Goal: Task Accomplishment & Management: Manage account settings

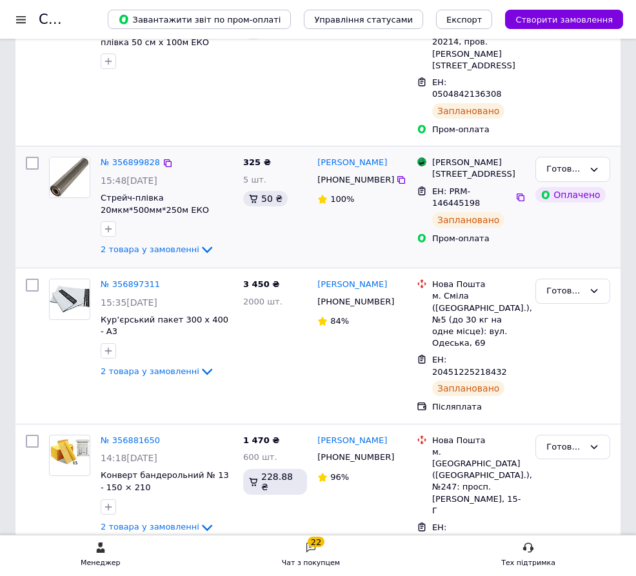
scroll to position [258, 0]
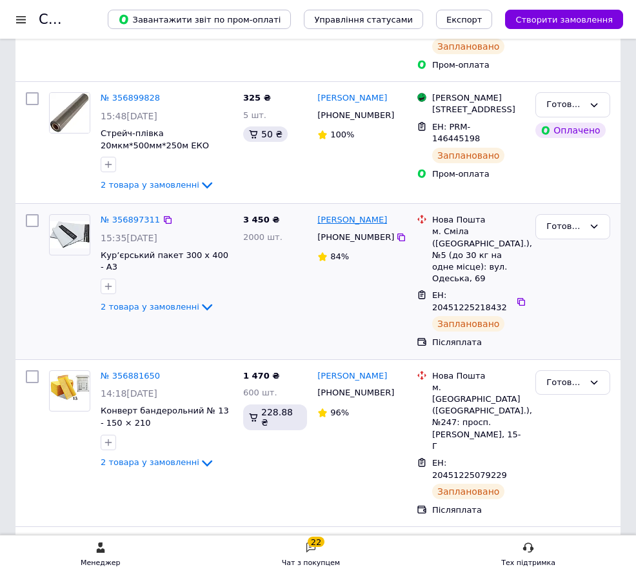
click at [328, 214] on link "[PERSON_NAME]" at bounding box center [352, 220] width 70 height 12
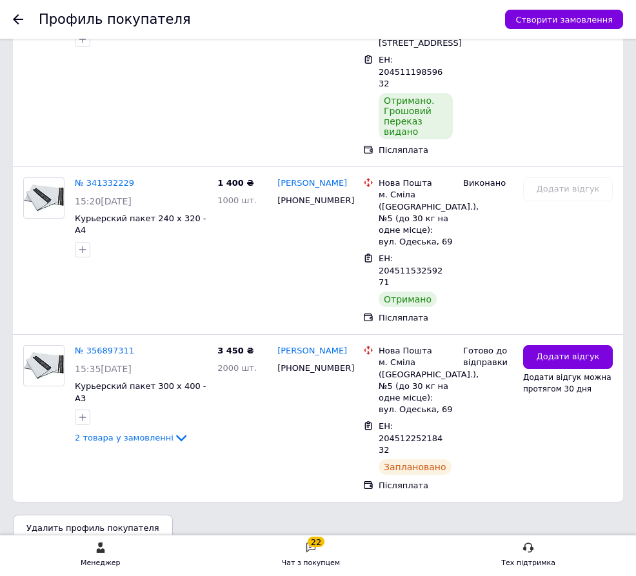
scroll to position [846, 0]
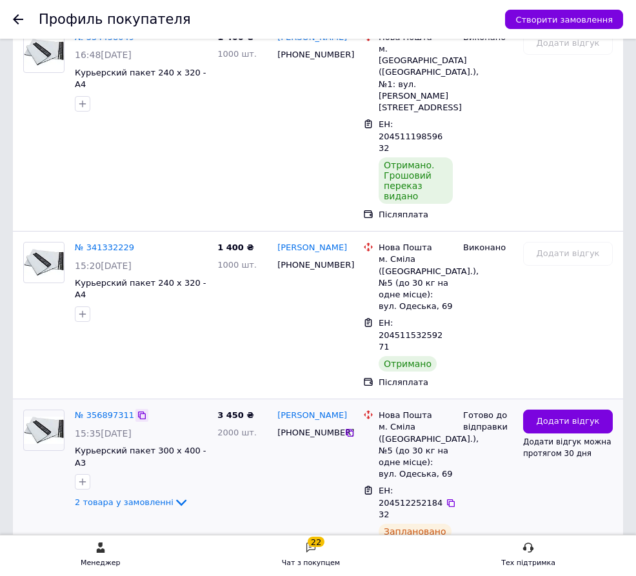
click at [135, 409] on div at bounding box center [141, 415] width 13 height 13
click at [137, 410] on icon at bounding box center [142, 415] width 10 height 10
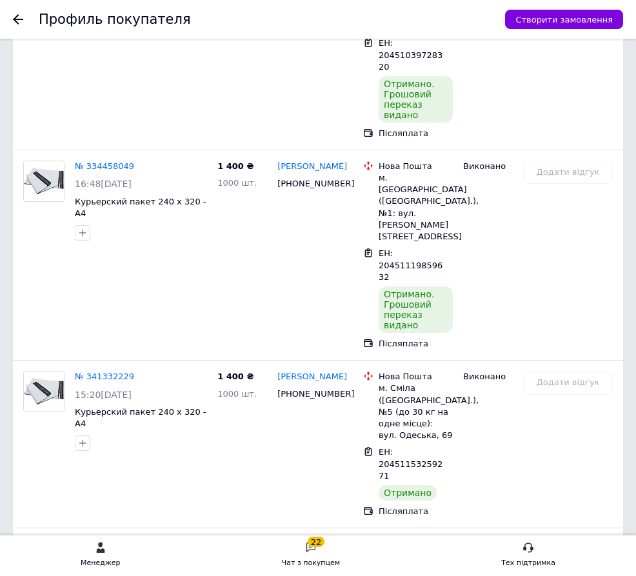
click at [16, 19] on use at bounding box center [18, 19] width 10 height 10
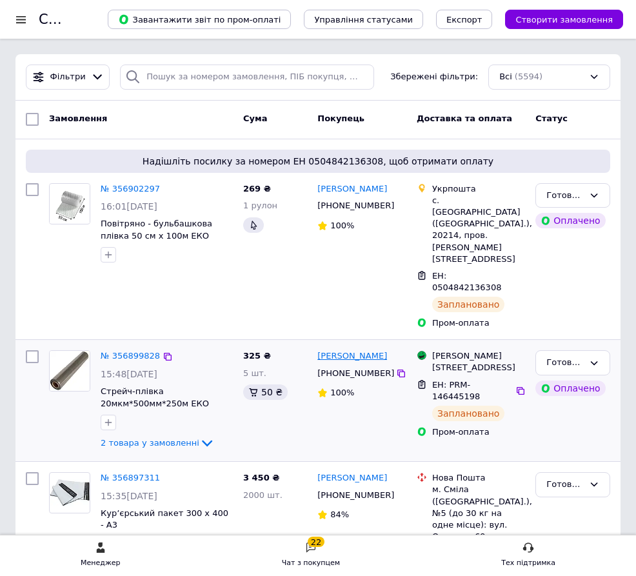
click at [373, 350] on link "[PERSON_NAME]" at bounding box center [352, 356] width 70 height 12
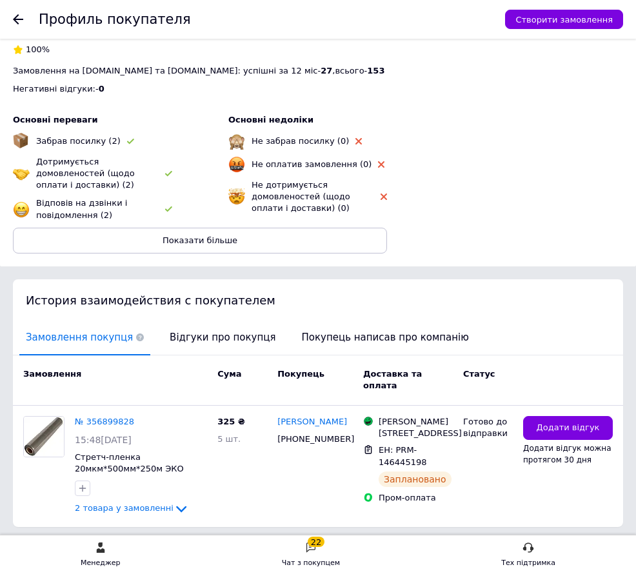
scroll to position [322, 0]
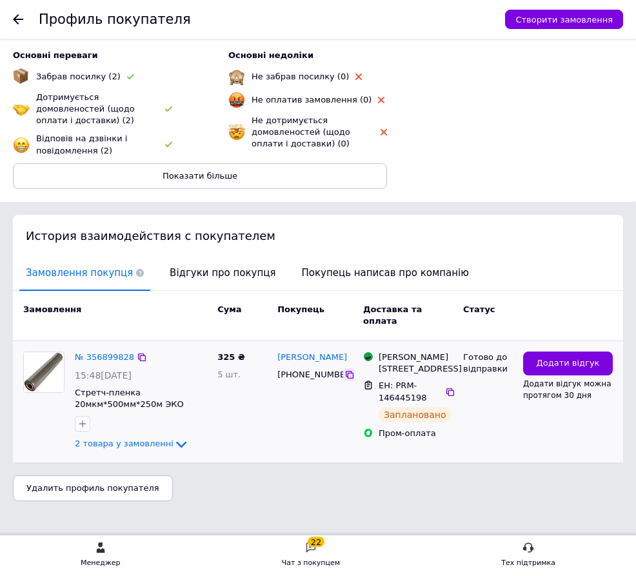
click at [346, 371] on icon at bounding box center [350, 375] width 8 height 8
drag, startPoint x: 380, startPoint y: 337, endPoint x: 424, endPoint y: 391, distance: 70.1
click at [424, 391] on ul "Магазини Rozetka Одеса, Преображенська вул., 68 ЕН: PRM-146445198 Заплановано П…" at bounding box center [408, 395] width 90 height 93
click at [399, 363] on div "[STREET_ADDRESS]" at bounding box center [416, 369] width 74 height 12
drag, startPoint x: 379, startPoint y: 338, endPoint x: 415, endPoint y: 373, distance: 49.7
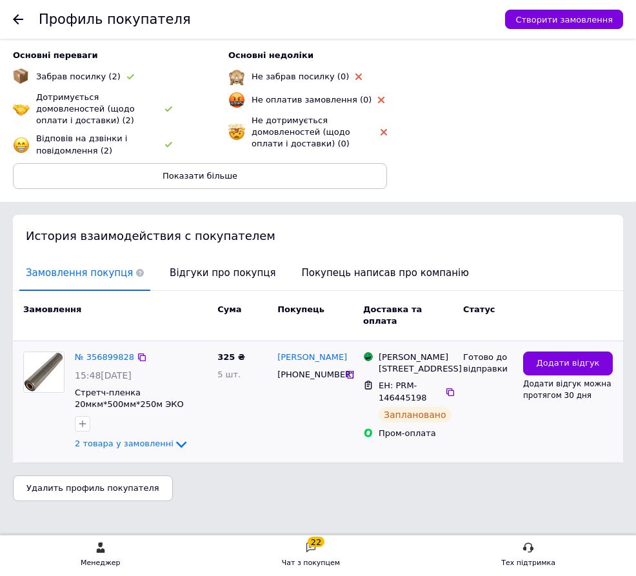
click at [415, 373] on div "Магазини Rozetka Одеса, Преображенська вул., 68" at bounding box center [415, 362] width 79 height 23
copy div "Магазини Rozetka Одеса, Преображенська вул., 68"
click at [173, 437] on icon at bounding box center [180, 444] width 15 height 15
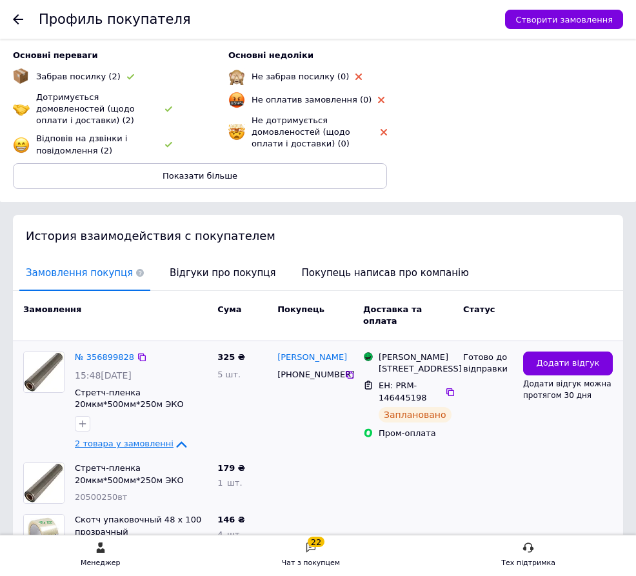
scroll to position [437, 0]
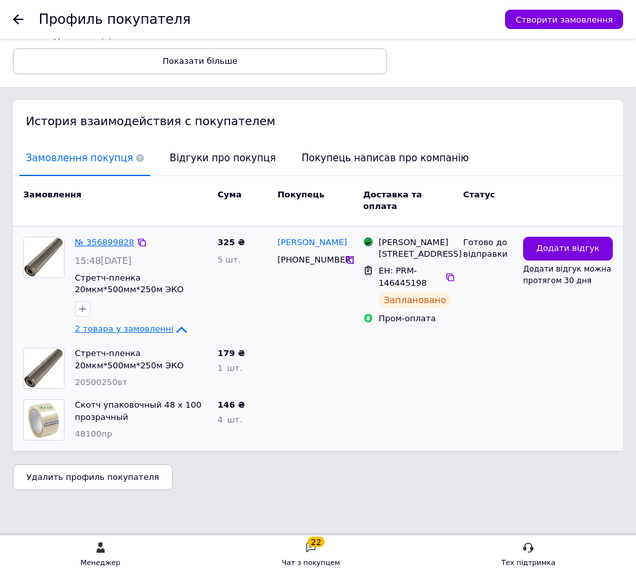
drag, startPoint x: 133, startPoint y: 222, endPoint x: 121, endPoint y: 229, distance: 14.2
click at [126, 235] on div "№ 356899828" at bounding box center [141, 242] width 135 height 15
click at [137, 237] on icon at bounding box center [142, 242] width 10 height 10
click at [16, 20] on use at bounding box center [18, 19] width 10 height 10
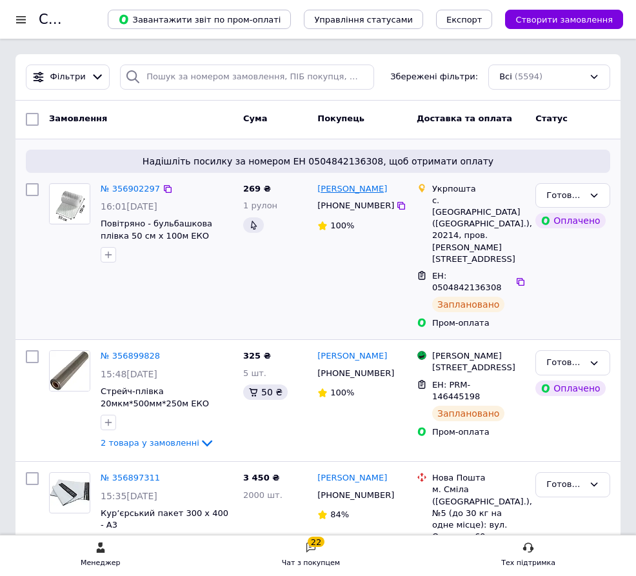
click at [355, 188] on link "[PERSON_NAME]" at bounding box center [352, 189] width 70 height 12
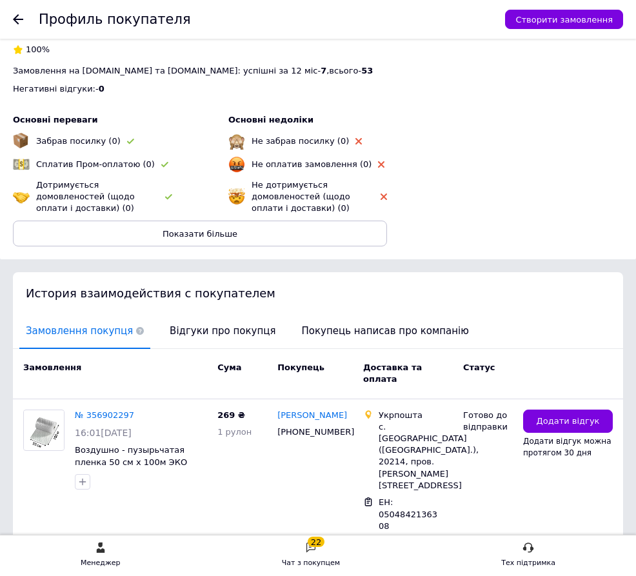
scroll to position [322, 0]
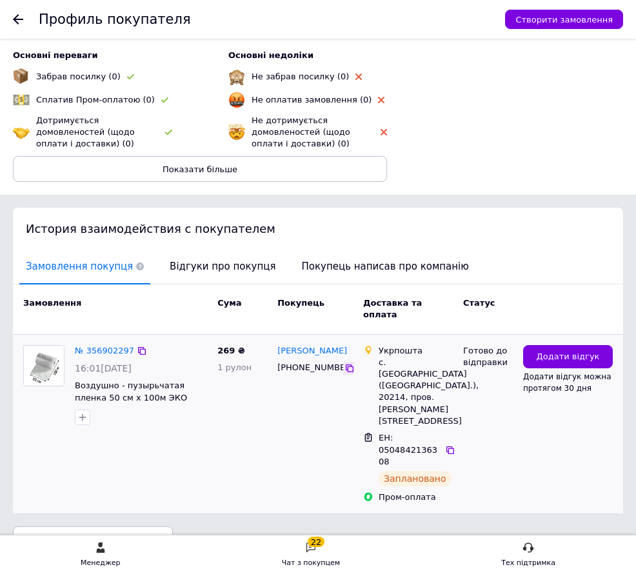
click at [346, 364] on icon at bounding box center [350, 368] width 8 height 8
drag, startPoint x: 379, startPoint y: 339, endPoint x: 417, endPoint y: 376, distance: 53.4
click at [429, 384] on div "Укрпошта с. Шевченкове (Черкаська обл.), 20214, пров. Пирогова, 3" at bounding box center [415, 386] width 79 height 82
copy div "Укрпошта с. Шевченкове (Черкаська обл.), 20214, пров. Пирогова, 3"
click at [138, 347] on icon at bounding box center [142, 351] width 8 height 8
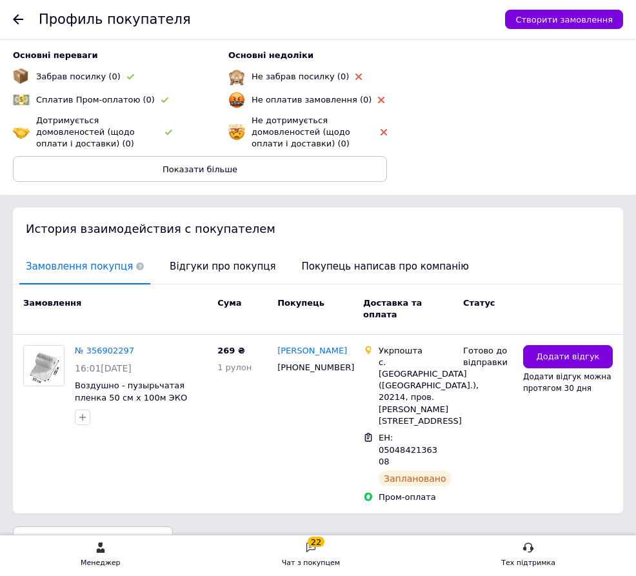
click at [19, 21] on icon at bounding box center [18, 19] width 10 height 10
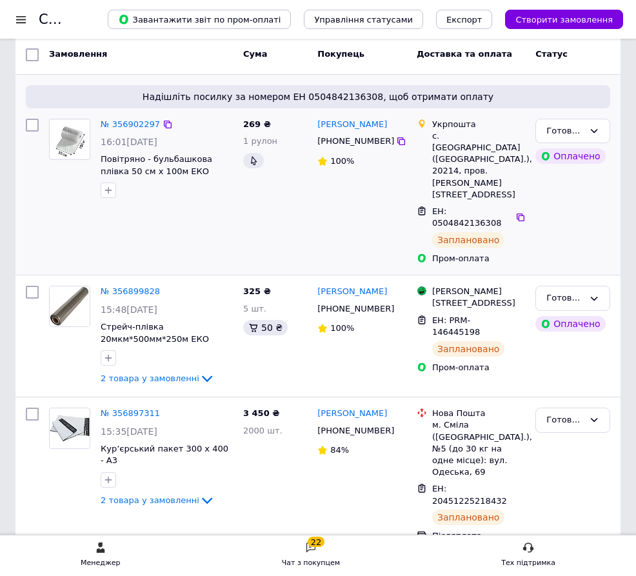
scroll to position [129, 0]
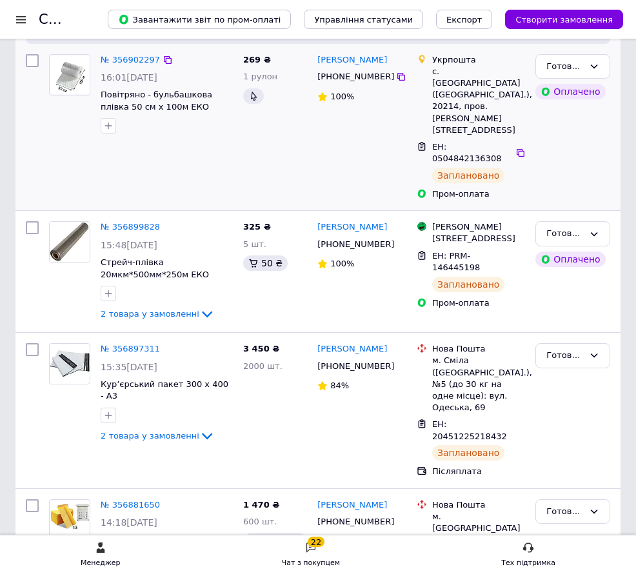
click at [28, 63] on input "checkbox" at bounding box center [32, 60] width 13 height 13
checkbox input "true"
click at [29, 221] on input "checkbox" at bounding box center [32, 227] width 13 height 13
checkbox input "true"
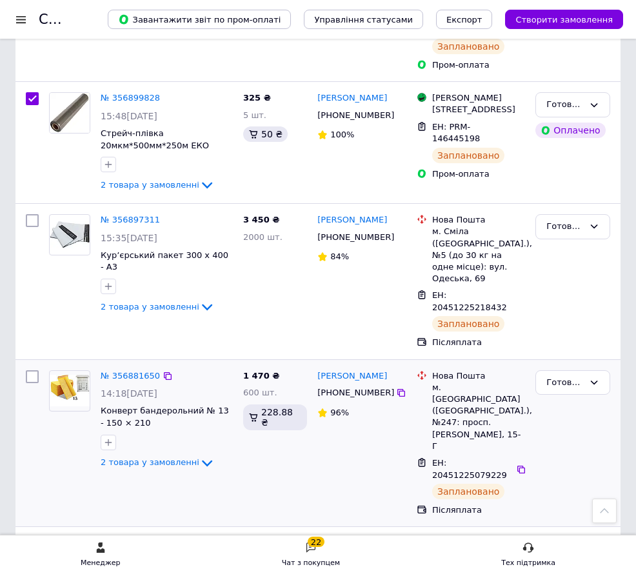
scroll to position [387, 0]
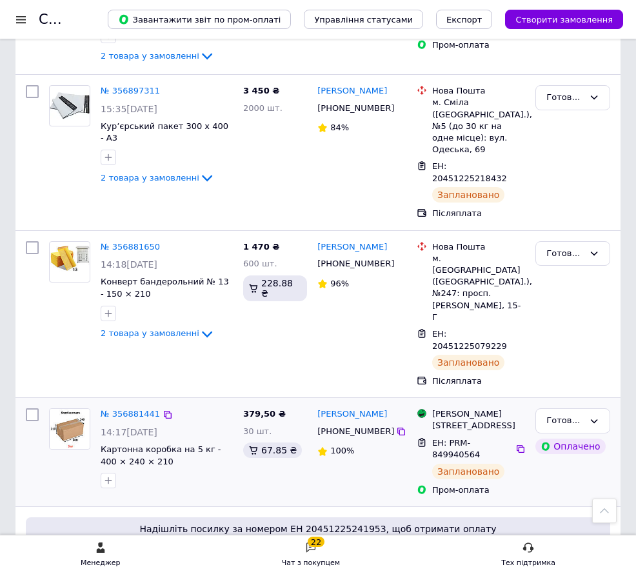
click at [34, 408] on input "checkbox" at bounding box center [32, 414] width 13 height 13
checkbox input "true"
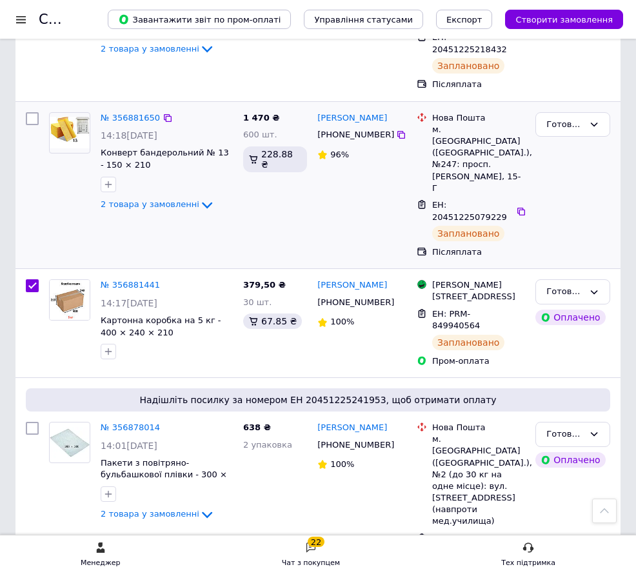
scroll to position [580, 0]
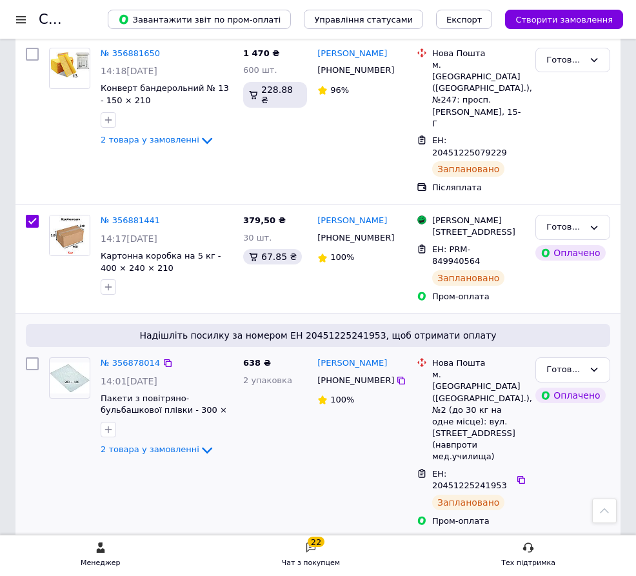
click at [30, 357] on input "checkbox" at bounding box center [32, 363] width 13 height 13
checkbox input "true"
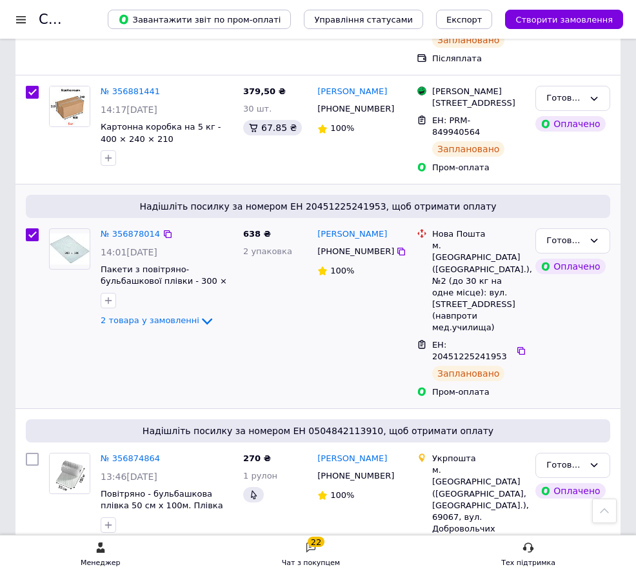
scroll to position [774, 0]
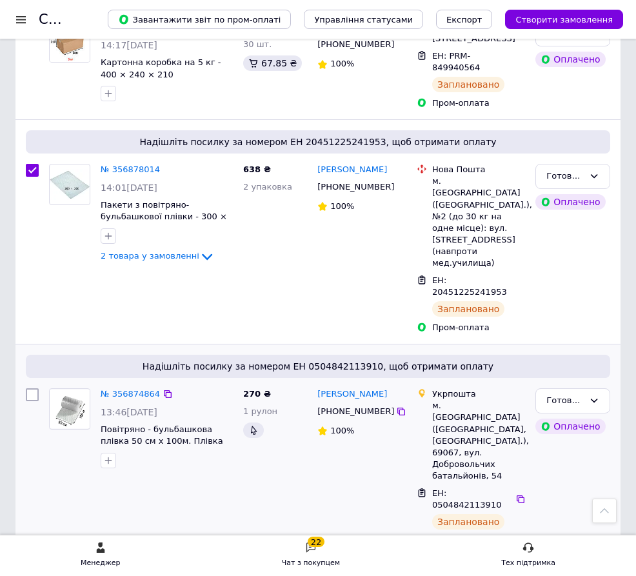
click at [35, 388] on input "checkbox" at bounding box center [32, 394] width 13 height 13
checkbox input "true"
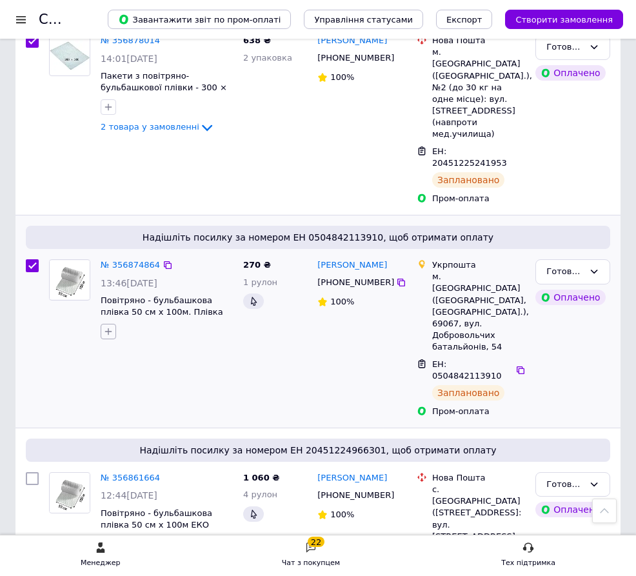
scroll to position [967, 0]
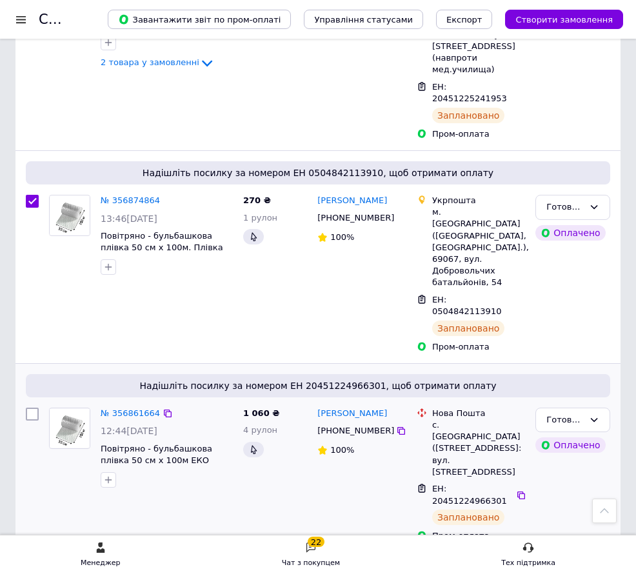
click at [32, 408] on input "checkbox" at bounding box center [32, 414] width 13 height 13
checkbox input "true"
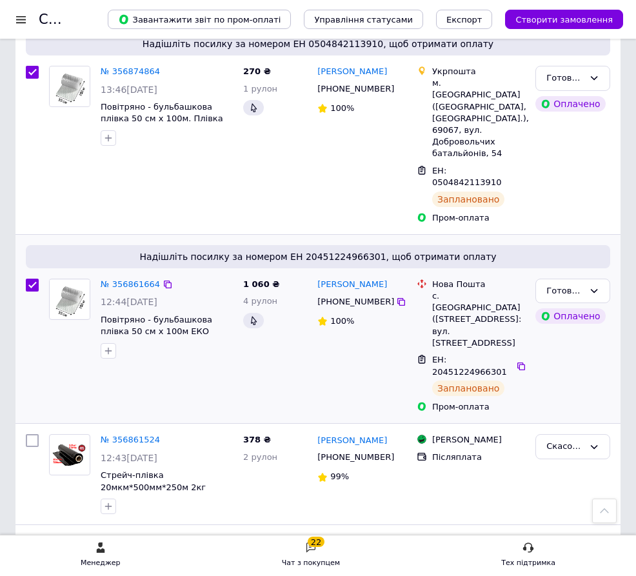
scroll to position [1161, 0]
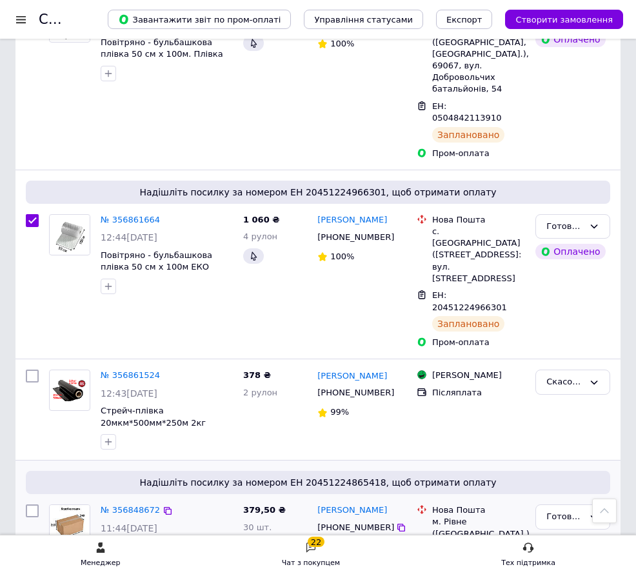
click at [27, 504] on input "checkbox" at bounding box center [32, 510] width 13 height 13
checkbox input "true"
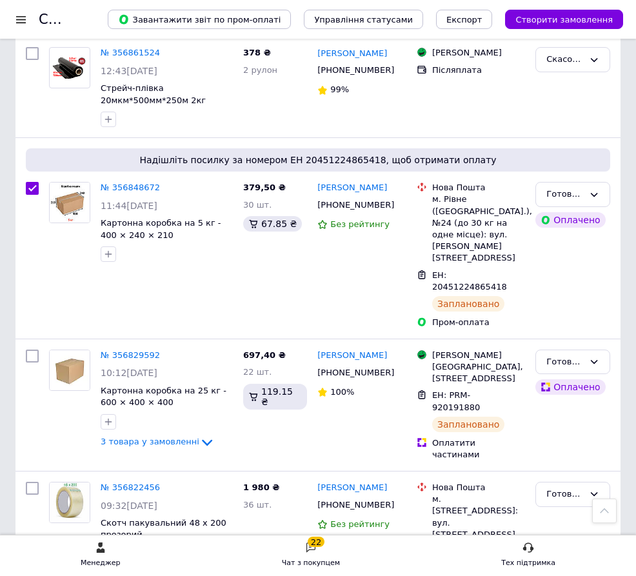
scroll to position [1612, 0]
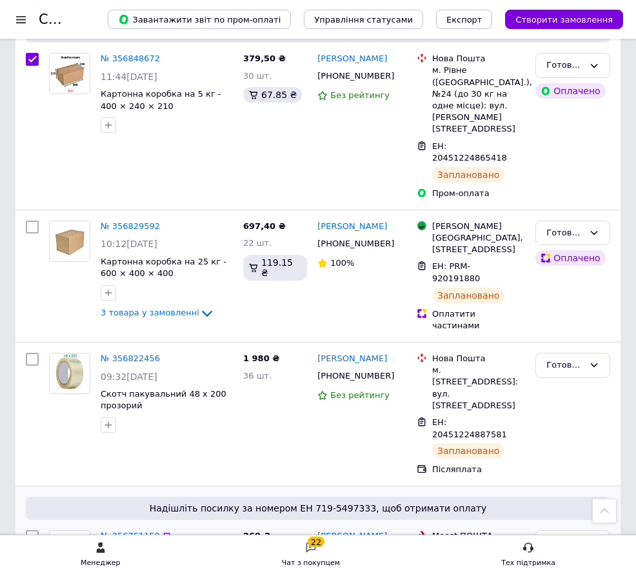
click at [32, 530] on input "checkbox" at bounding box center [32, 536] width 13 height 13
checkbox input "true"
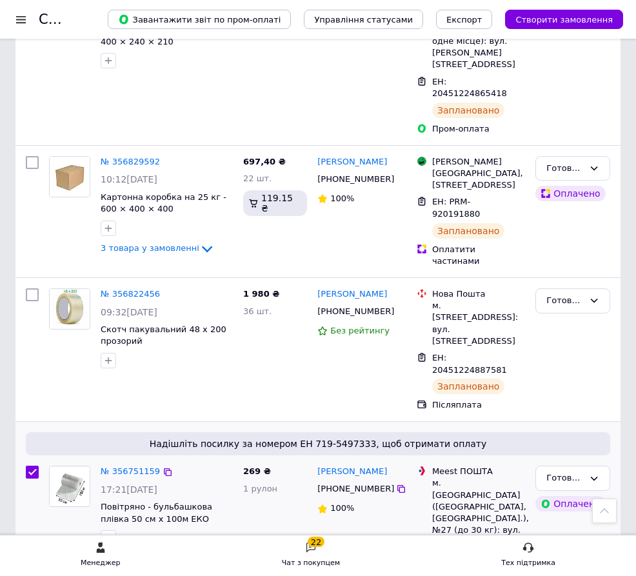
scroll to position [1741, 0]
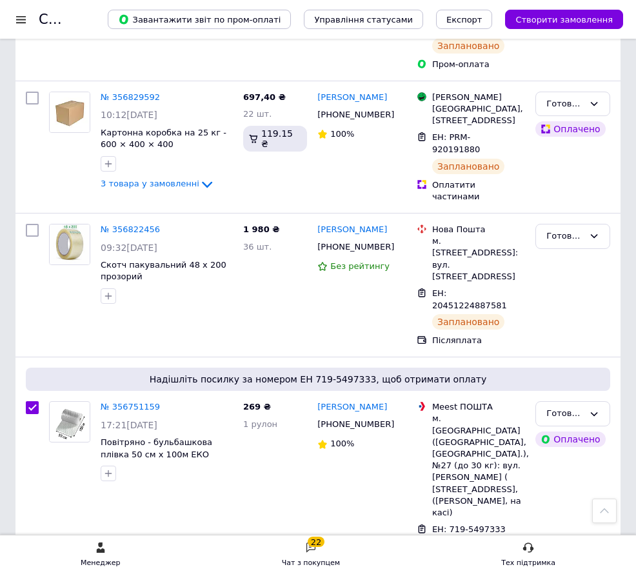
checkbox input "true"
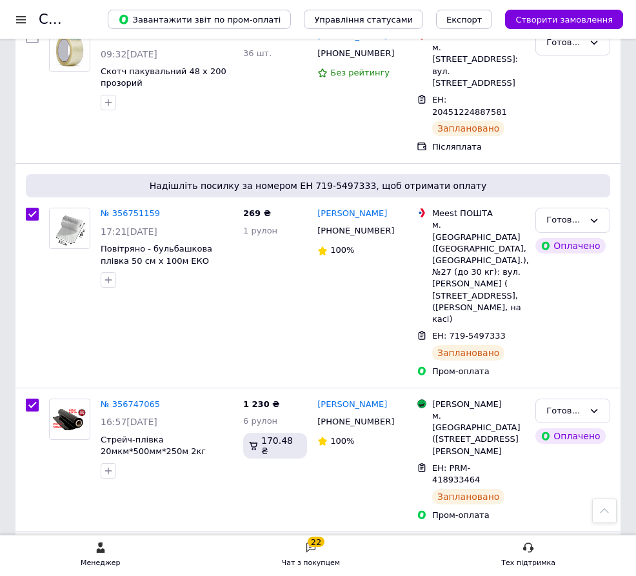
scroll to position [1999, 0]
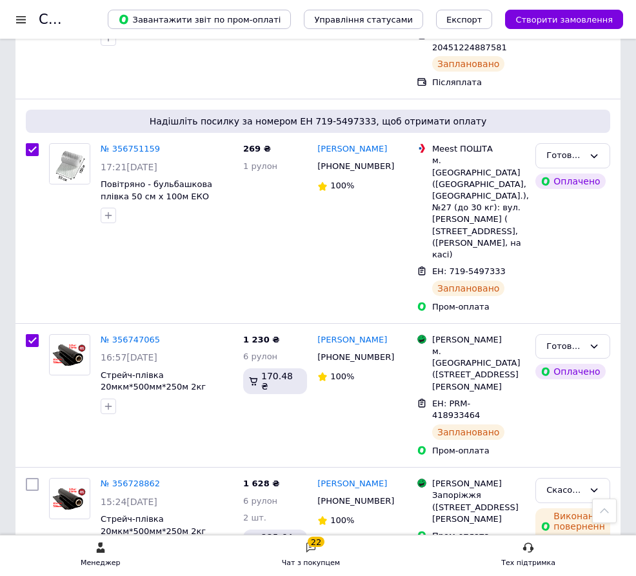
checkbox input "true"
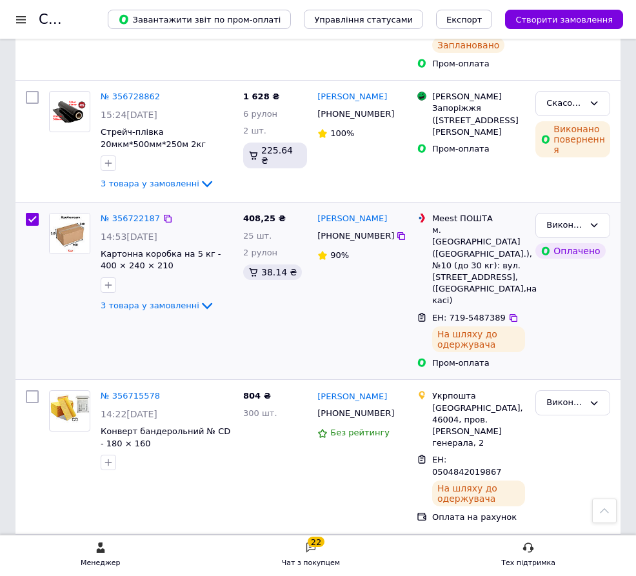
scroll to position [2450, 0]
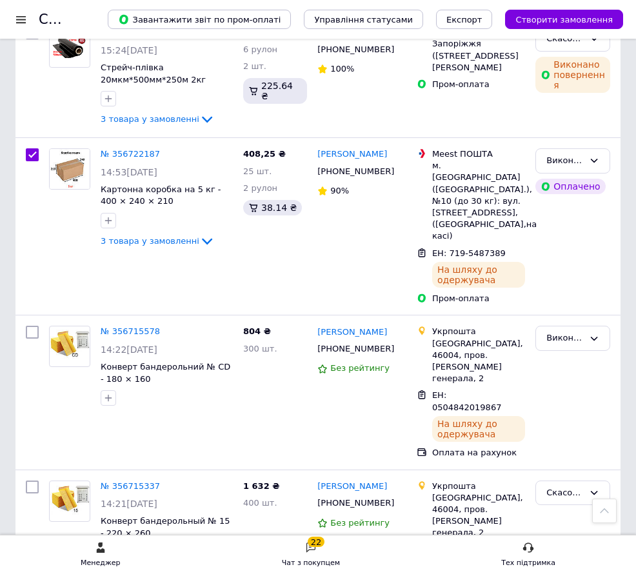
checkbox input "false"
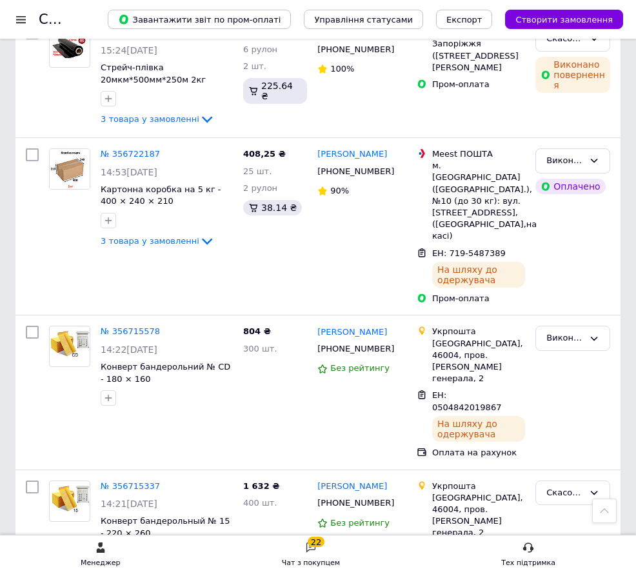
checkbox input "false"
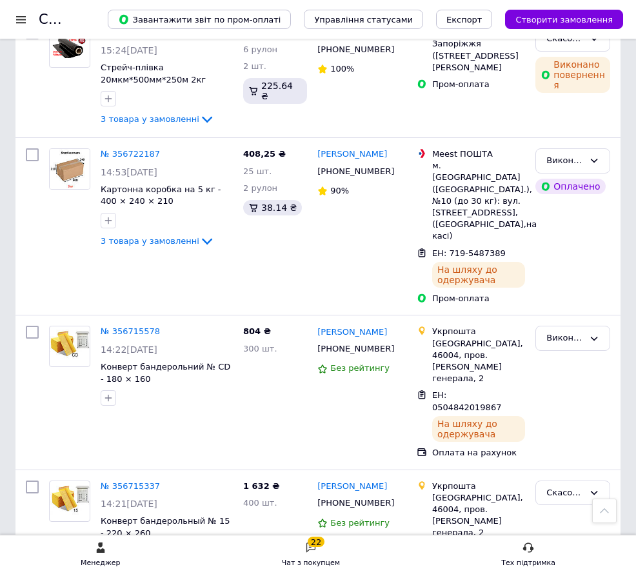
checkbox input "false"
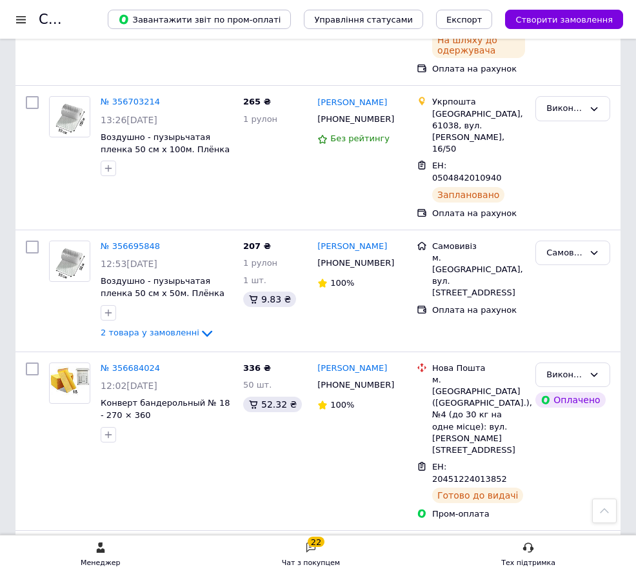
scroll to position [580, 0]
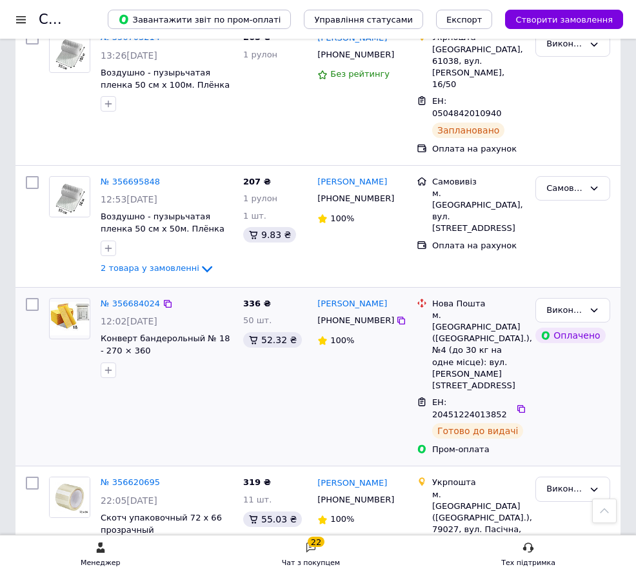
click at [30, 298] on input "checkbox" at bounding box center [32, 304] width 13 height 13
checkbox input "true"
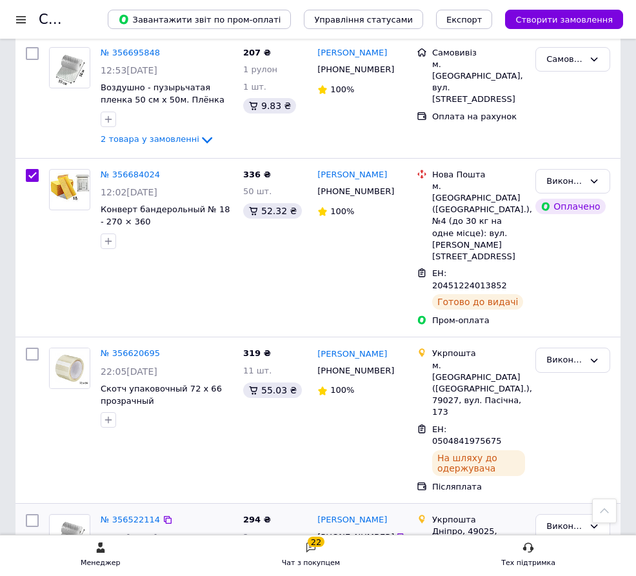
click at [30, 514] on input "checkbox" at bounding box center [32, 520] width 13 height 13
checkbox input "true"
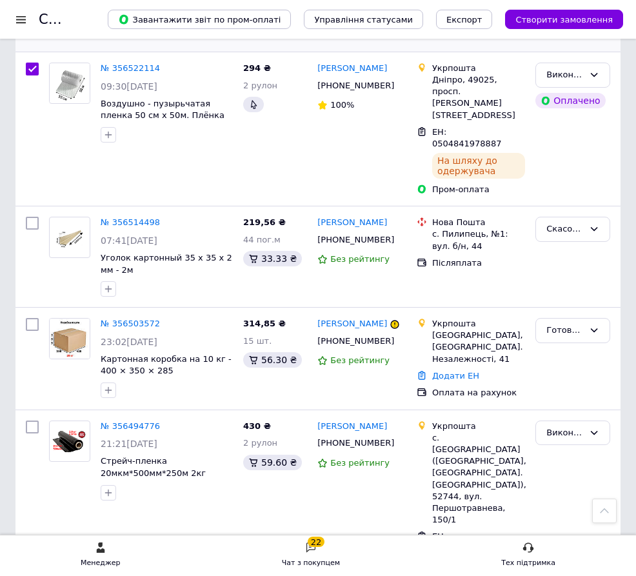
scroll to position [1225, 0]
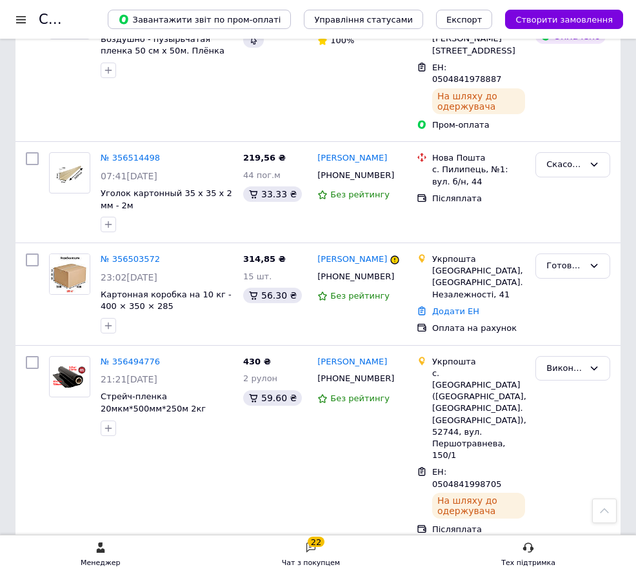
click at [35, 557] on input "checkbox" at bounding box center [32, 563] width 13 height 13
checkbox input "true"
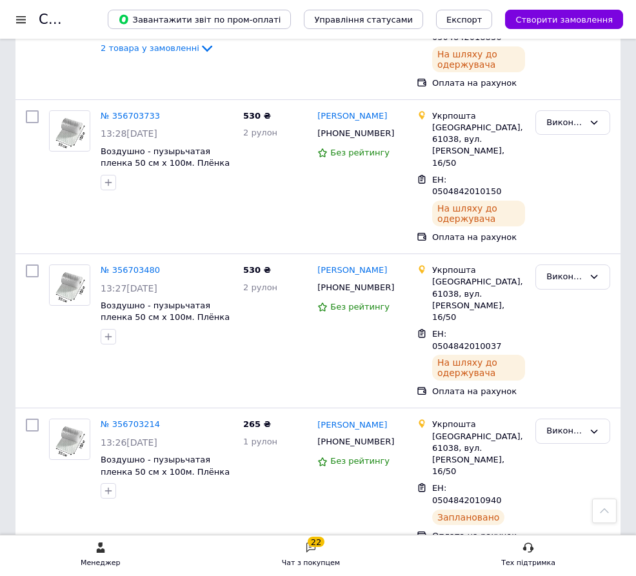
scroll to position [0, 0]
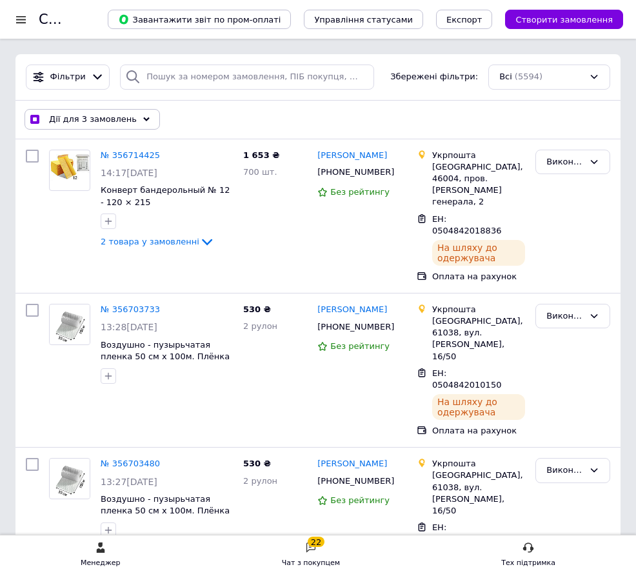
click at [135, 114] on div "Дії для 3 замовлень" at bounding box center [92, 119] width 135 height 21
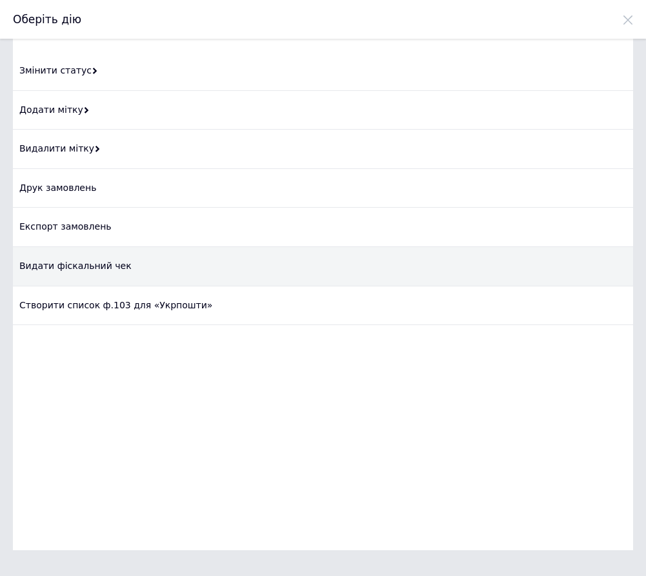
click at [98, 269] on div "Видати фіскальний чек" at bounding box center [323, 266] width 620 height 39
checkbox input "true"
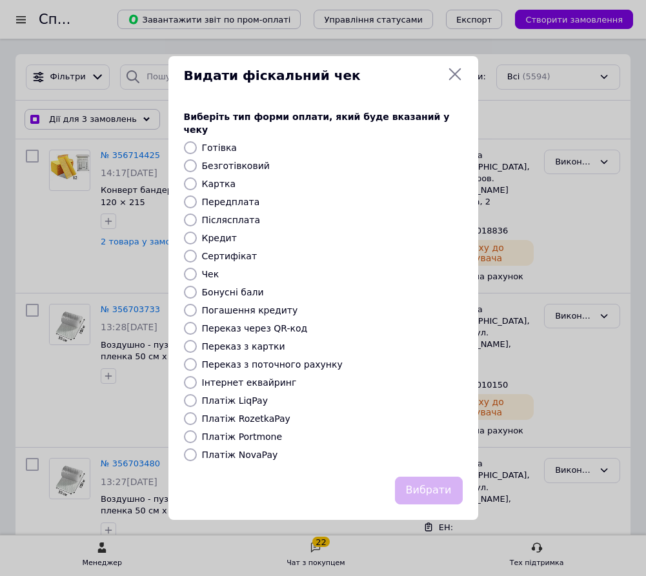
drag, startPoint x: 256, startPoint y: 412, endPoint x: 275, endPoint y: 421, distance: 21.3
click at [257, 413] on label "Платіж RozetkaPay" at bounding box center [246, 418] width 88 height 10
click at [197, 412] on input "Платіж RozetkaPay" at bounding box center [190, 418] width 13 height 13
radio input "true"
drag, startPoint x: 419, startPoint y: 480, endPoint x: 416, endPoint y: 474, distance: 7.2
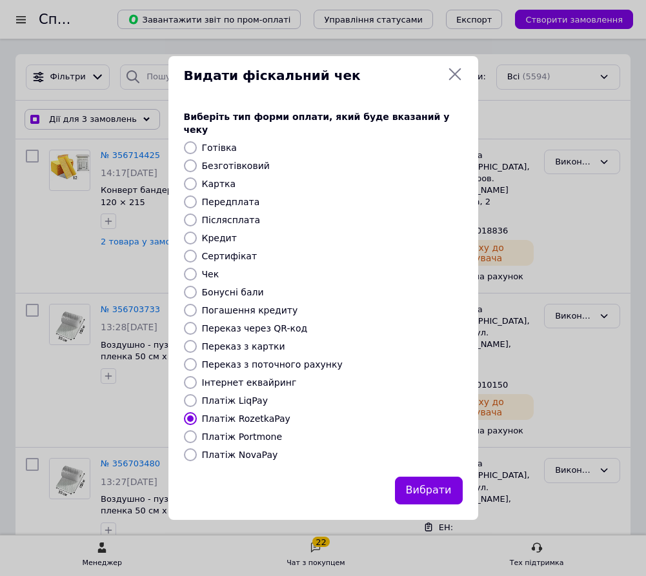
click at [417, 479] on button "Вибрати" at bounding box center [429, 491] width 68 height 28
checkbox input "true"
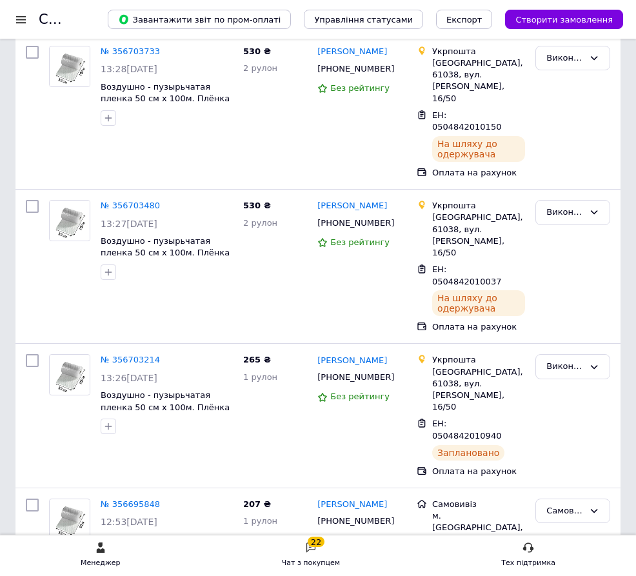
scroll to position [322, 0]
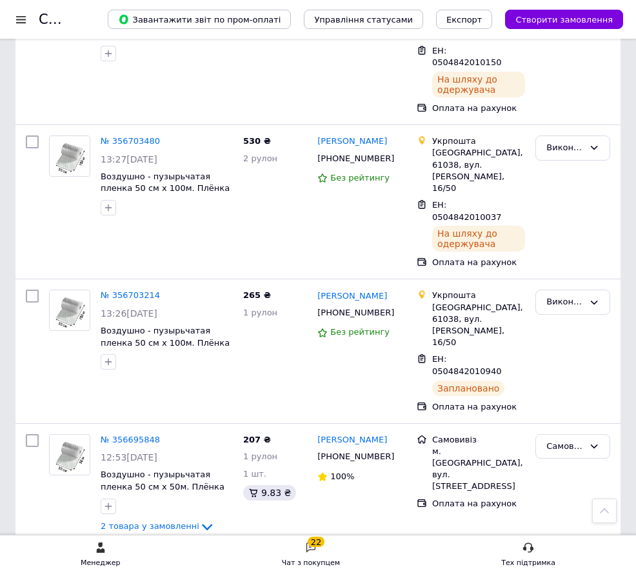
click at [30, 556] on input "checkbox" at bounding box center [32, 562] width 13 height 13
checkbox input "false"
checkbox input "true"
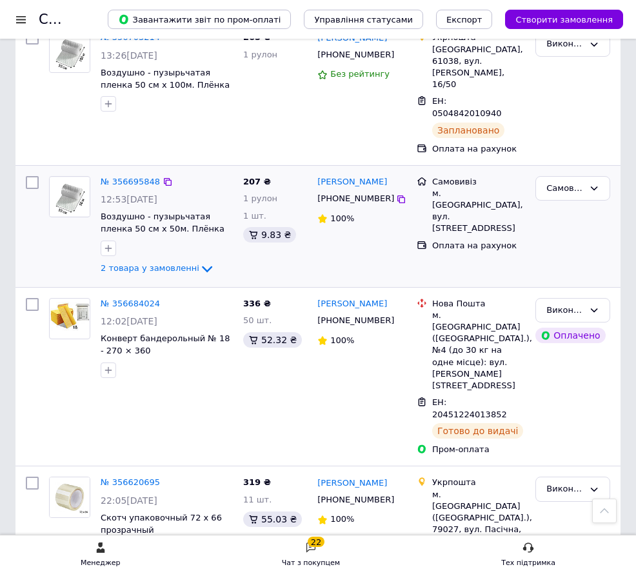
scroll to position [645, 0]
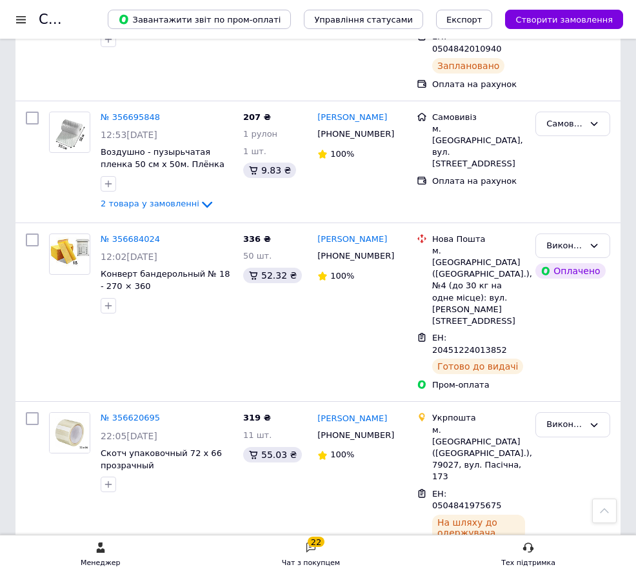
click at [34, 575] on input "checkbox" at bounding box center [32, 584] width 13 height 13
checkbox input "false"
checkbox input "true"
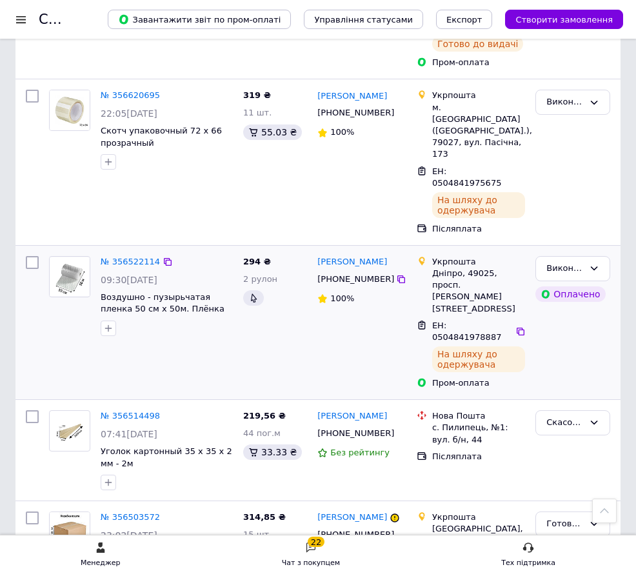
scroll to position [1032, 0]
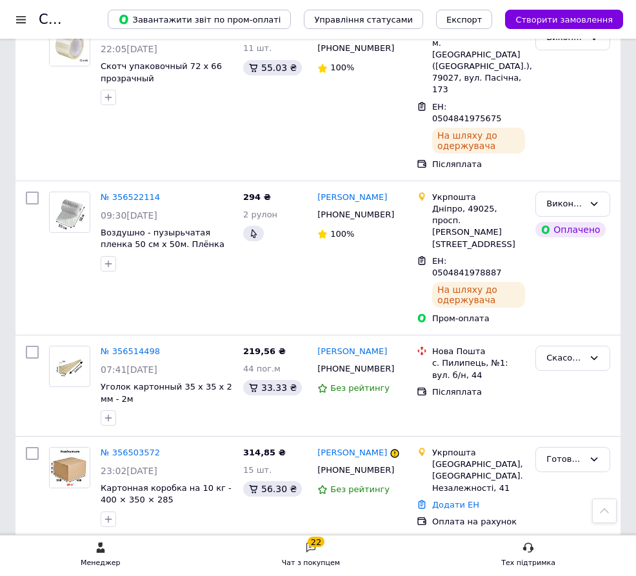
click at [31, 549] on input "checkbox" at bounding box center [32, 555] width 13 height 13
checkbox input "true"
drag, startPoint x: 34, startPoint y: 482, endPoint x: 54, endPoint y: 431, distance: 54.4
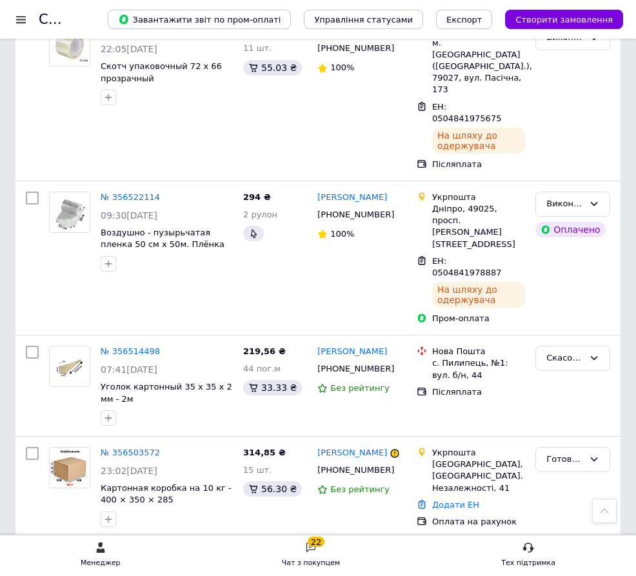
checkbox input "false"
checkbox input "true"
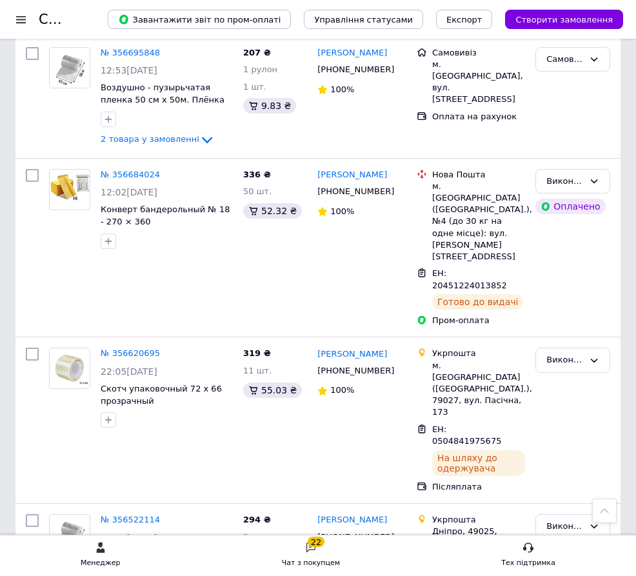
scroll to position [645, 0]
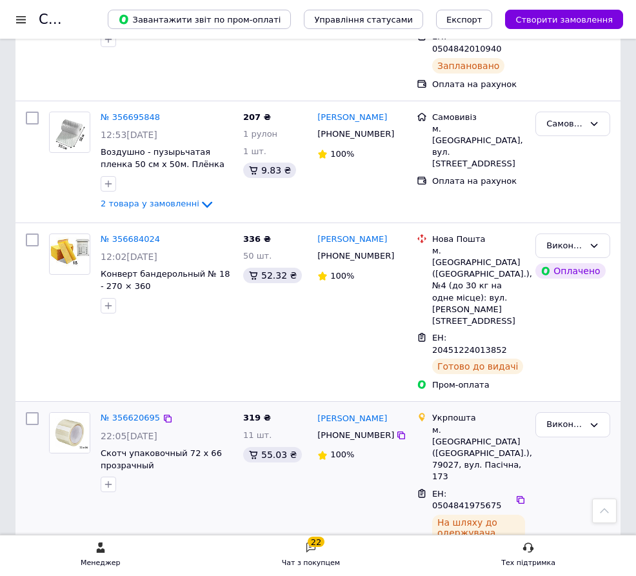
click at [33, 412] on input "checkbox" at bounding box center [32, 418] width 13 height 13
checkbox input "true"
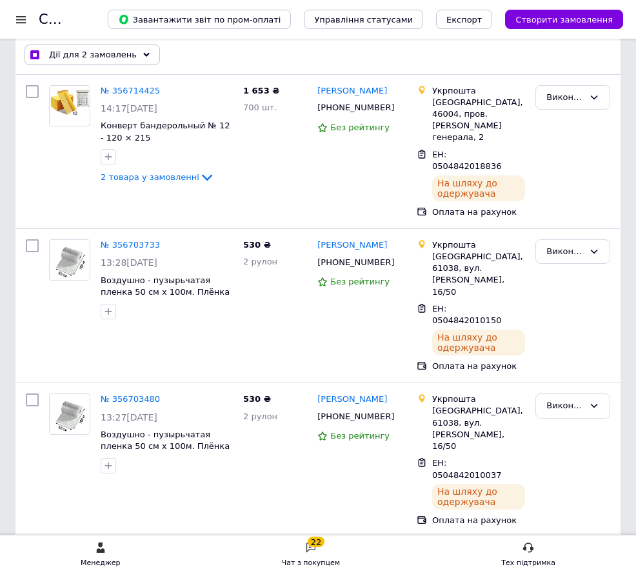
scroll to position [0, 0]
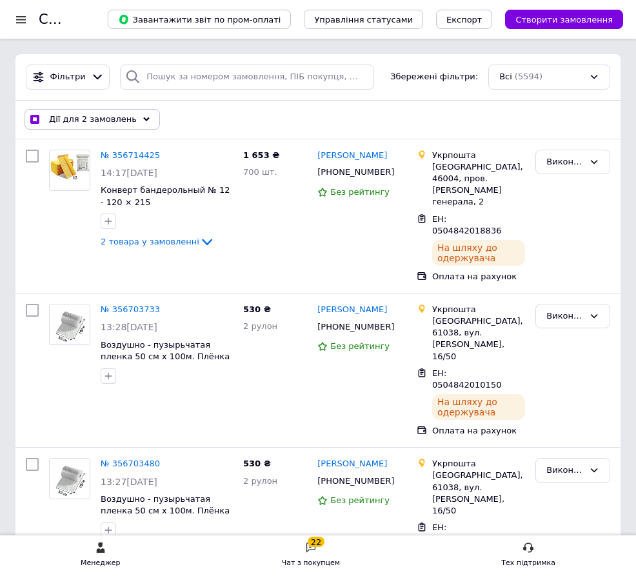
click at [139, 113] on div "Дії для 2 замовлень" at bounding box center [92, 119] width 135 height 21
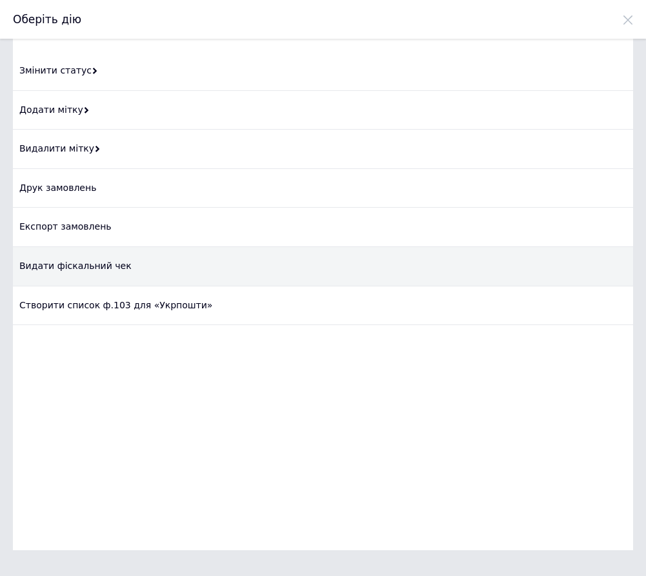
click at [79, 268] on div "Видати фіскальний чек" at bounding box center [323, 266] width 620 height 39
checkbox input "true"
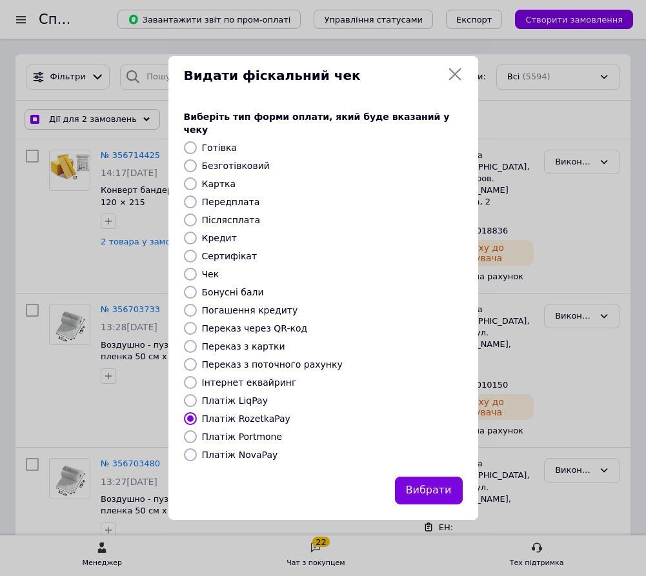
click at [219, 449] on label "Платіж NovaPay" at bounding box center [240, 454] width 76 height 10
click at [197, 448] on input "Платіж NovaPay" at bounding box center [190, 454] width 13 height 13
radio input "true"
click at [424, 477] on button "Вибрати" at bounding box center [429, 491] width 68 height 28
checkbox input "true"
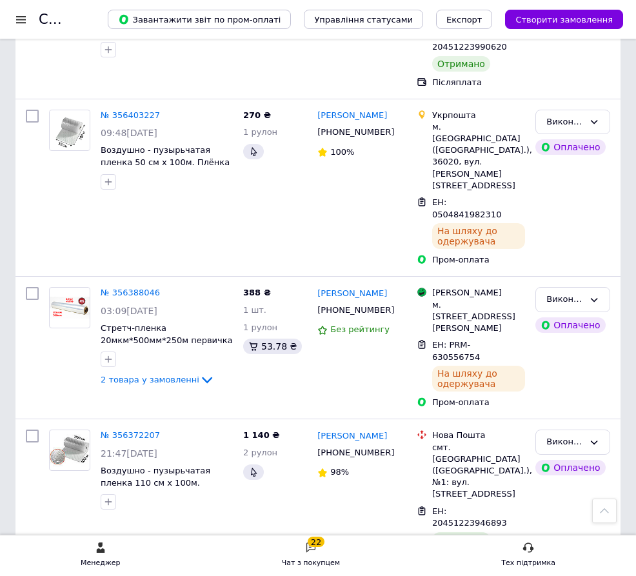
scroll to position [2213, 0]
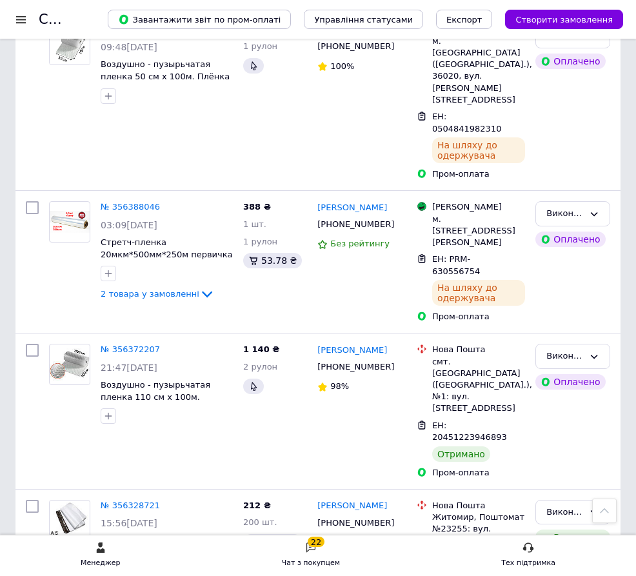
checkbox input "false"
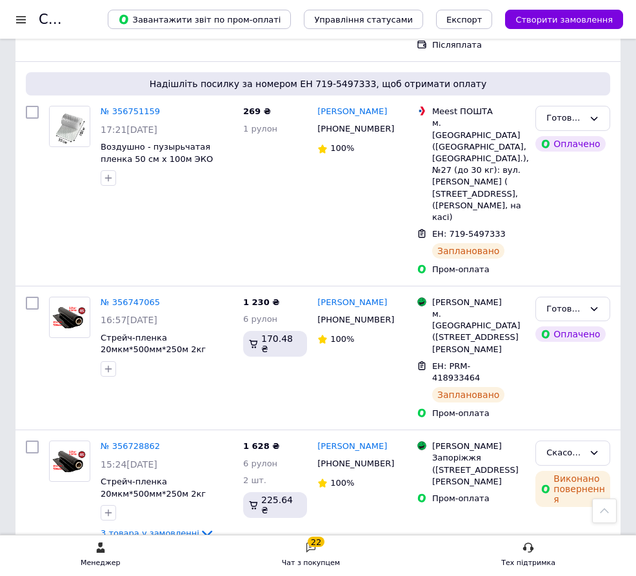
scroll to position [1972, 0]
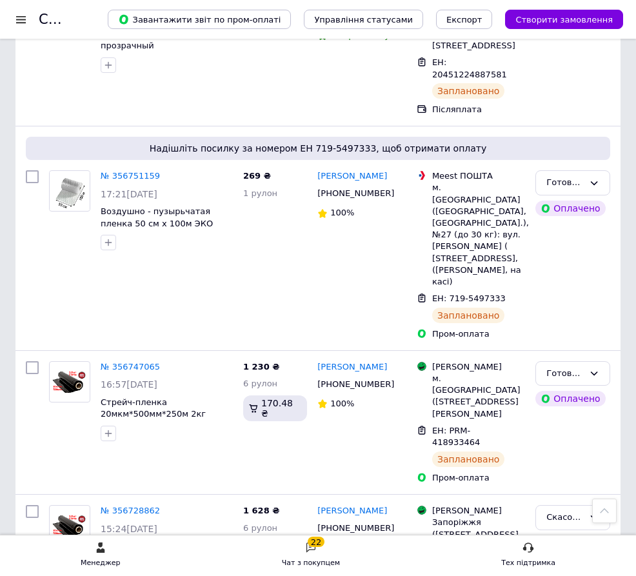
checkbox input "true"
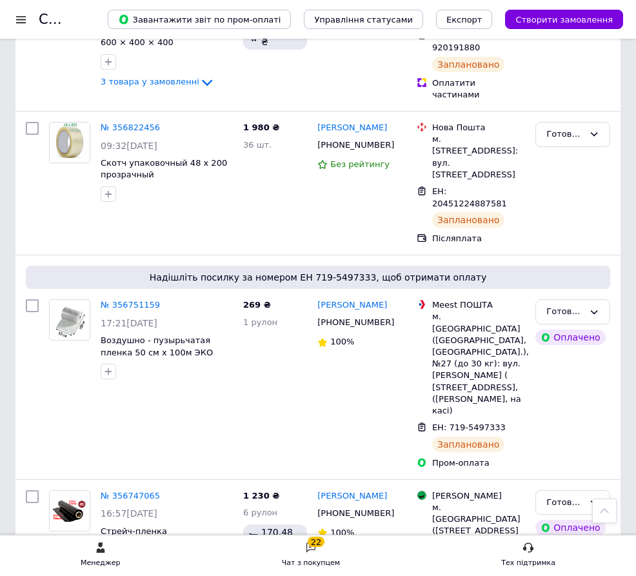
scroll to position [1779, 0]
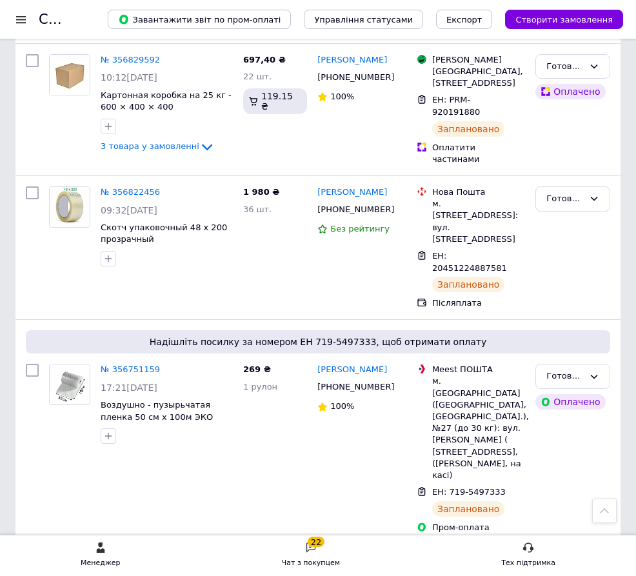
click at [34, 555] on input "checkbox" at bounding box center [32, 561] width 13 height 13
checkbox input "true"
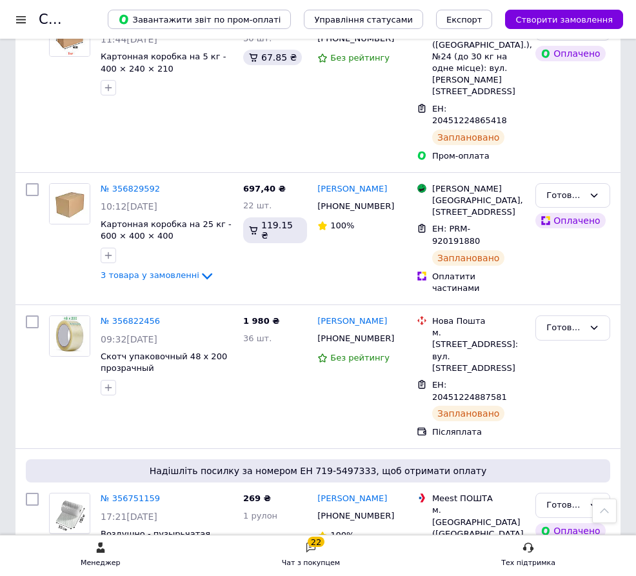
scroll to position [1585, 0]
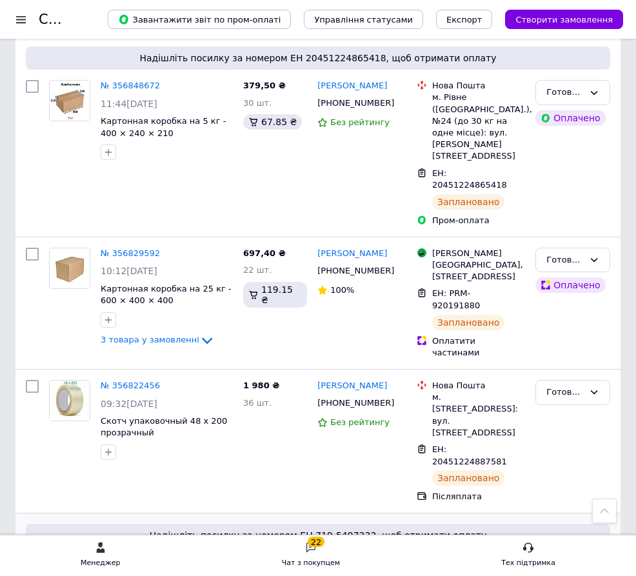
click at [34, 557] on input "checkbox" at bounding box center [32, 563] width 13 height 13
checkbox input "true"
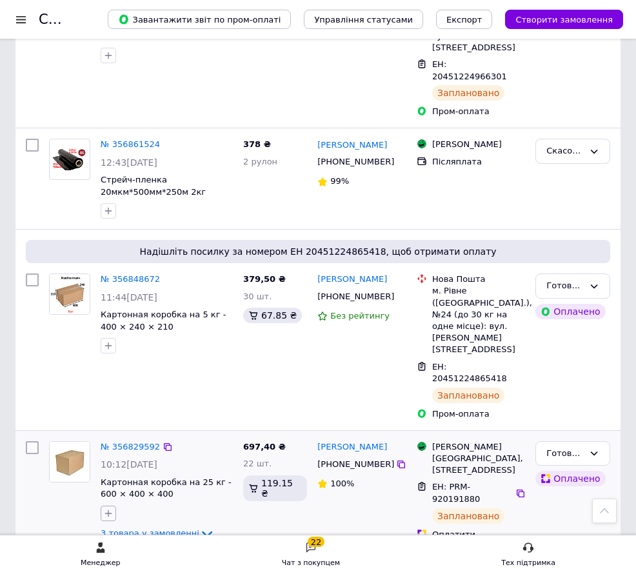
scroll to position [1327, 0]
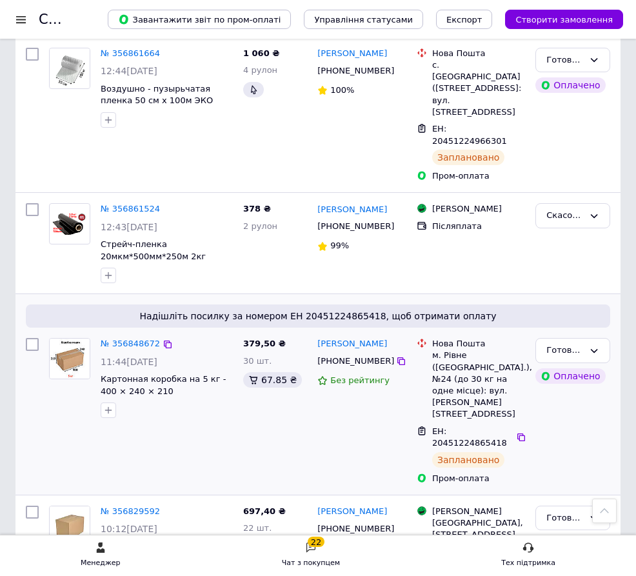
click at [30, 338] on input "checkbox" at bounding box center [32, 344] width 13 height 13
checkbox input "true"
click at [33, 506] on input "checkbox" at bounding box center [32, 512] width 13 height 13
checkbox input "true"
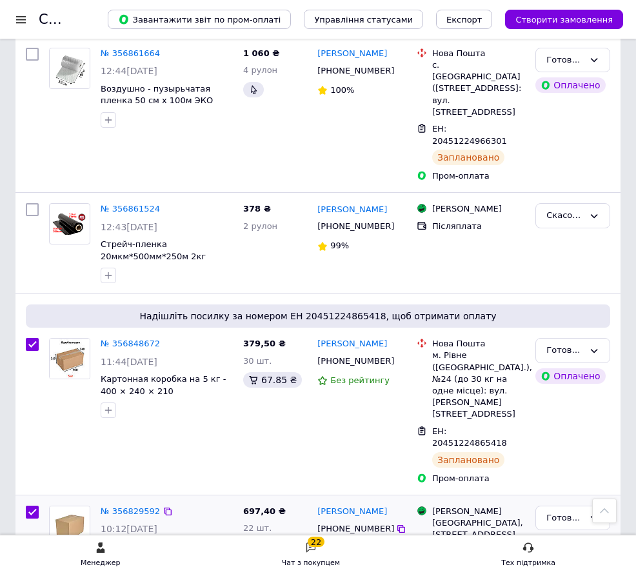
checkbox input "true"
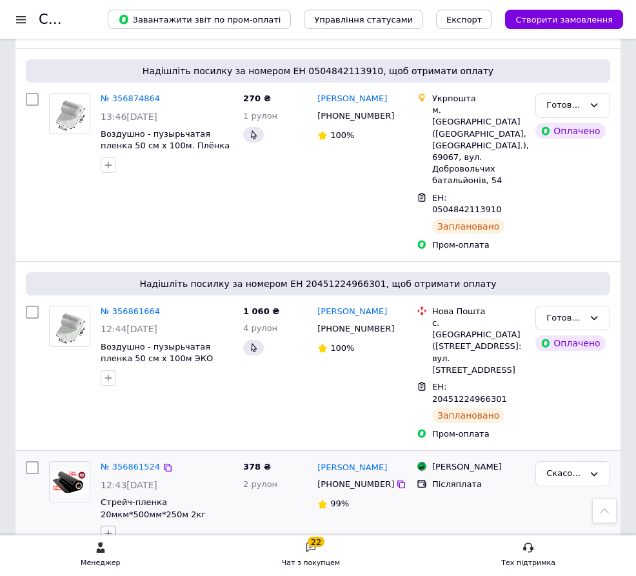
scroll to position [1005, 0]
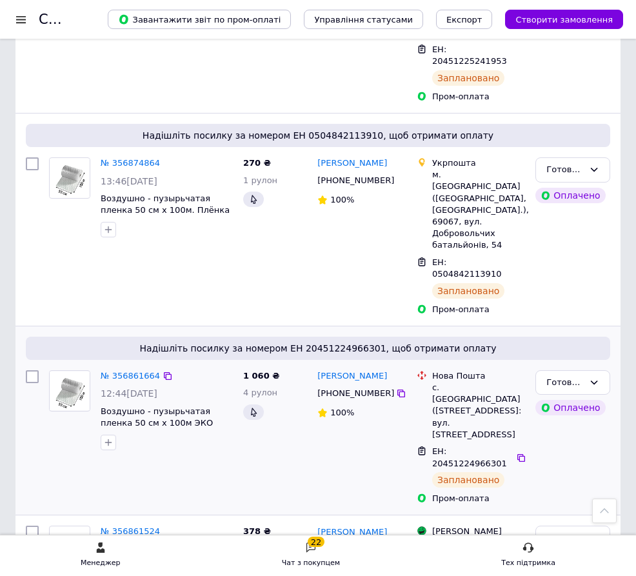
click at [33, 370] on input "checkbox" at bounding box center [32, 376] width 13 height 13
checkbox input "true"
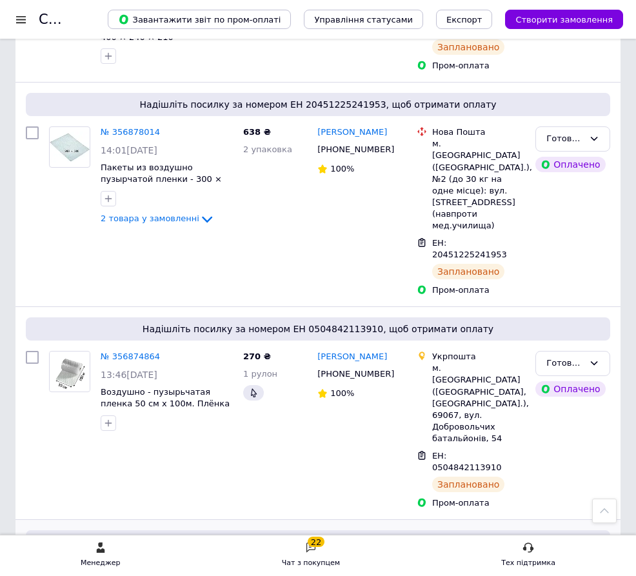
scroll to position [747, 0]
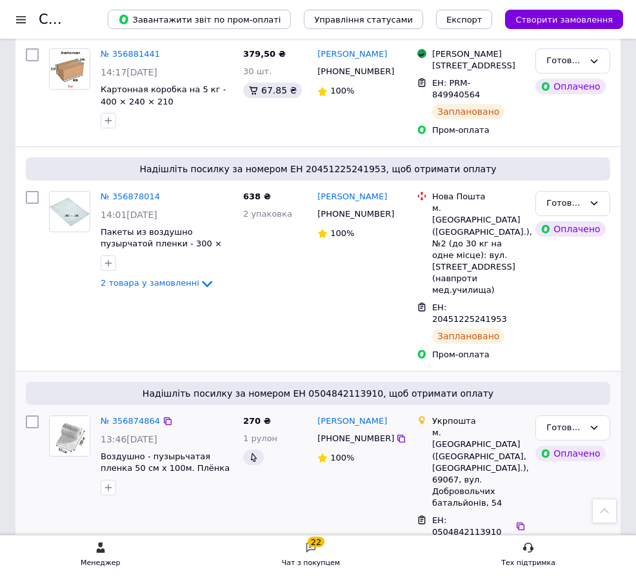
drag, startPoint x: 33, startPoint y: 265, endPoint x: 39, endPoint y: 270, distance: 7.4
click at [33, 415] on input "checkbox" at bounding box center [32, 421] width 13 height 13
checkbox input "true"
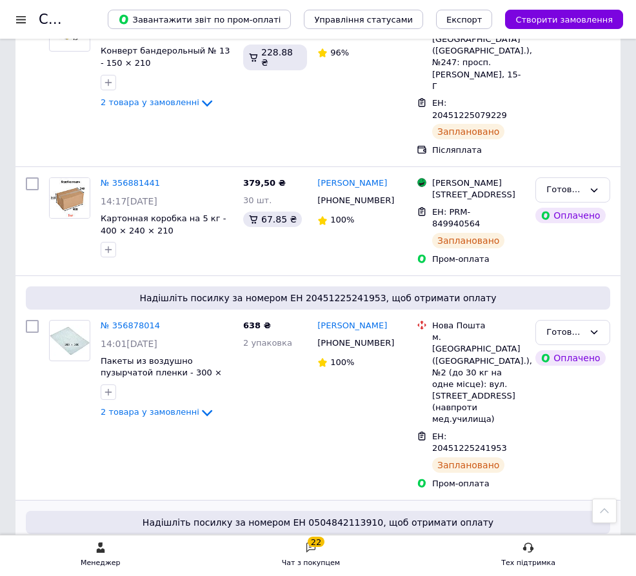
scroll to position [553, 0]
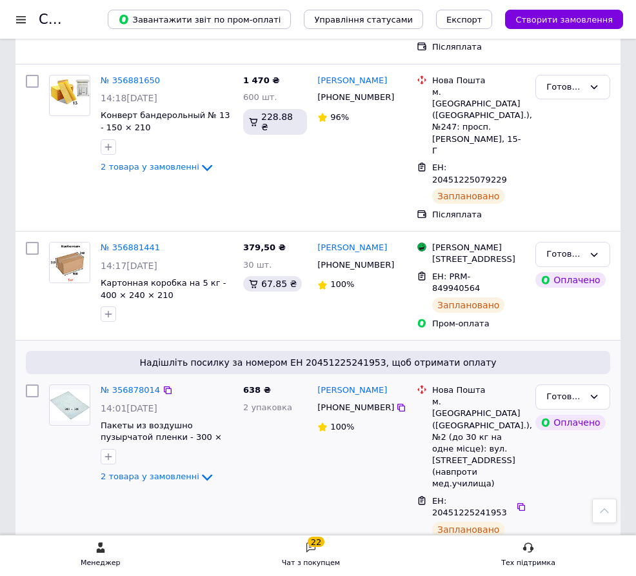
click at [36, 384] on input "checkbox" at bounding box center [32, 390] width 13 height 13
checkbox input "true"
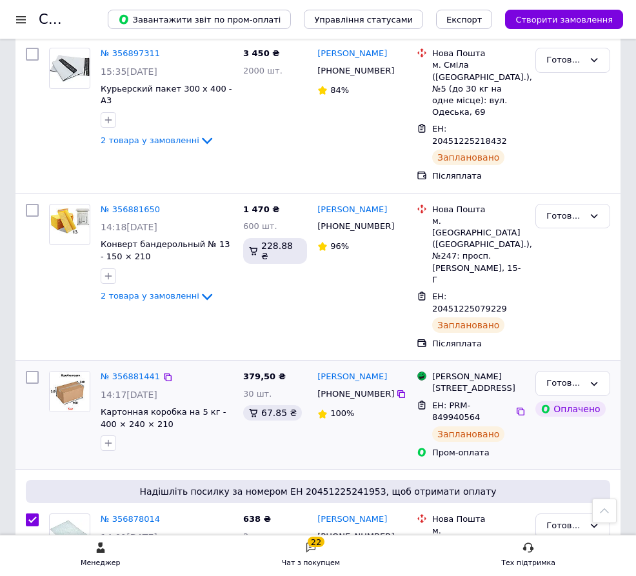
click at [32, 371] on input "checkbox" at bounding box center [32, 377] width 13 height 13
checkbox input "true"
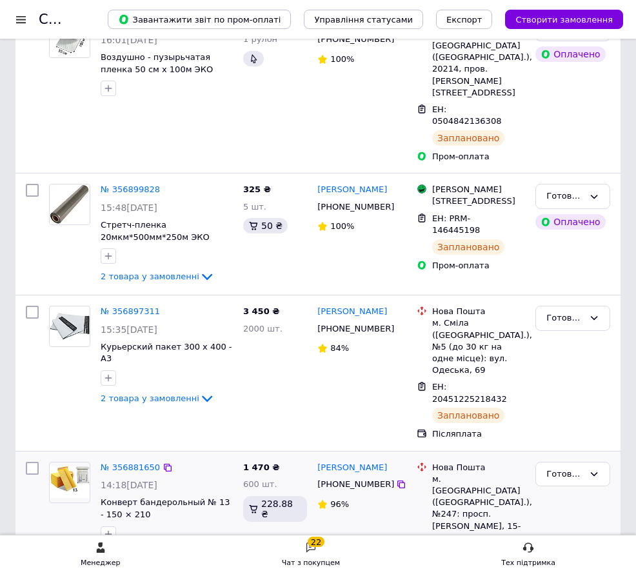
scroll to position [102, 0]
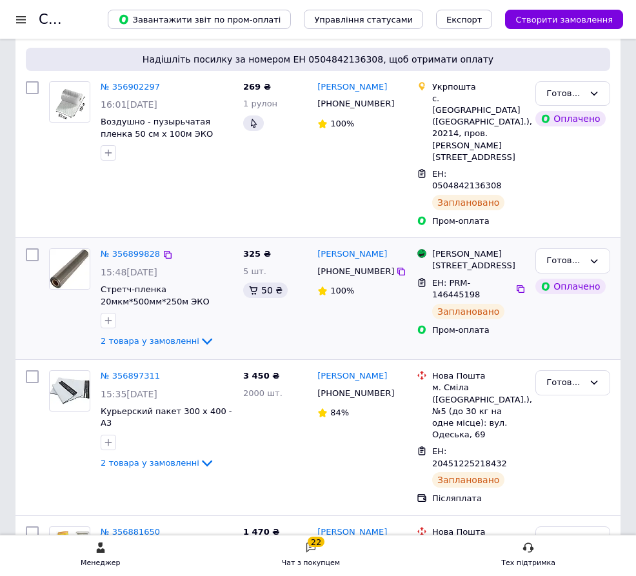
click at [33, 248] on input "checkbox" at bounding box center [32, 254] width 13 height 13
checkbox input "true"
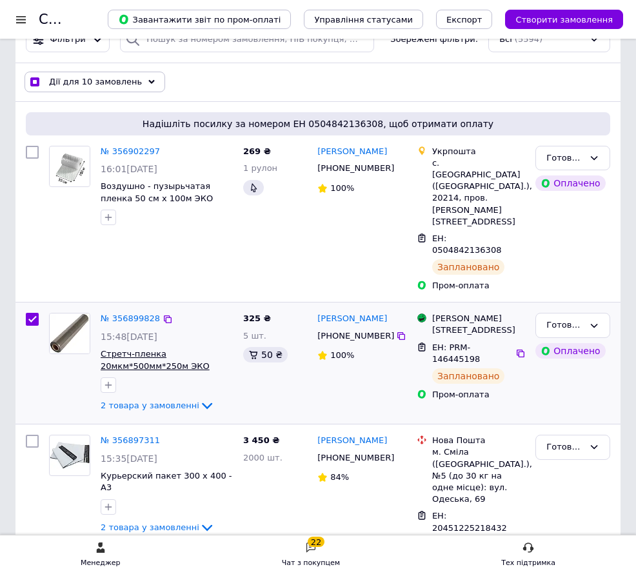
scroll to position [0, 0]
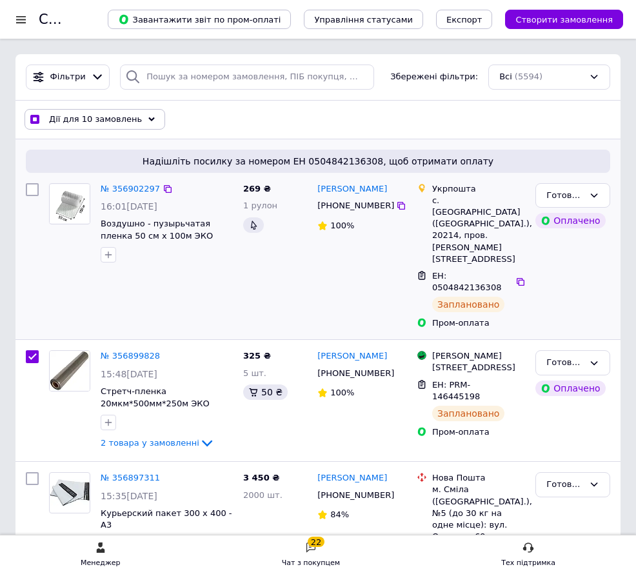
click at [37, 192] on input "checkbox" at bounding box center [32, 189] width 13 height 13
checkbox input "true"
click at [148, 116] on icon at bounding box center [151, 119] width 6 height 6
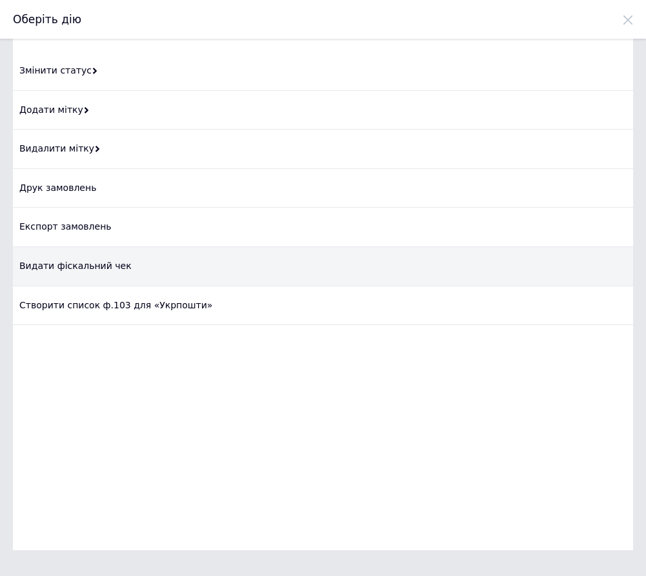
click at [111, 264] on div "Видати фіскальний чек" at bounding box center [323, 266] width 620 height 39
checkbox input "true"
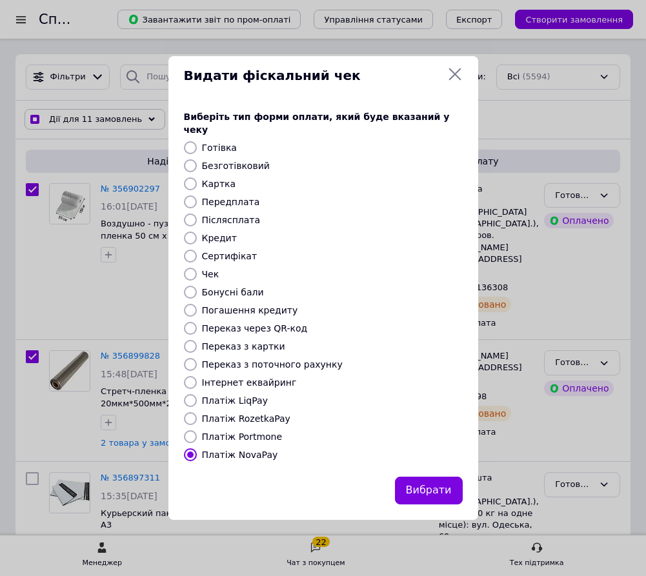
click at [235, 413] on label "Платіж RozetkaPay" at bounding box center [246, 418] width 88 height 10
click at [197, 412] on input "Платіж RozetkaPay" at bounding box center [190, 418] width 13 height 13
radio input "true"
click at [427, 479] on button "Вибрати" at bounding box center [429, 491] width 68 height 28
checkbox input "true"
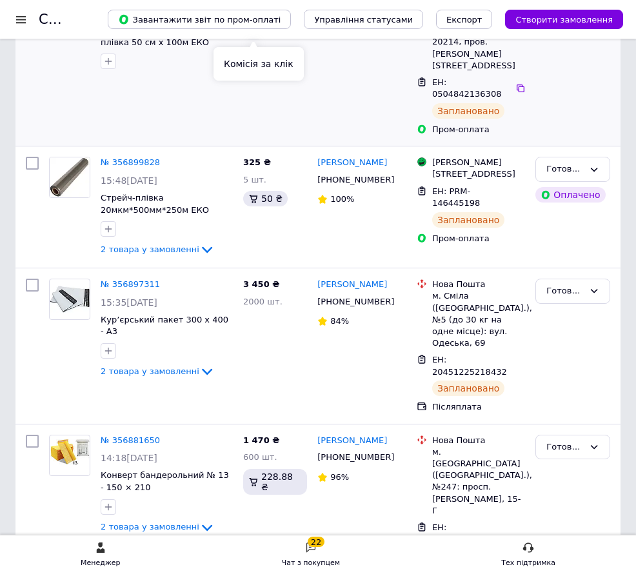
scroll to position [258, 0]
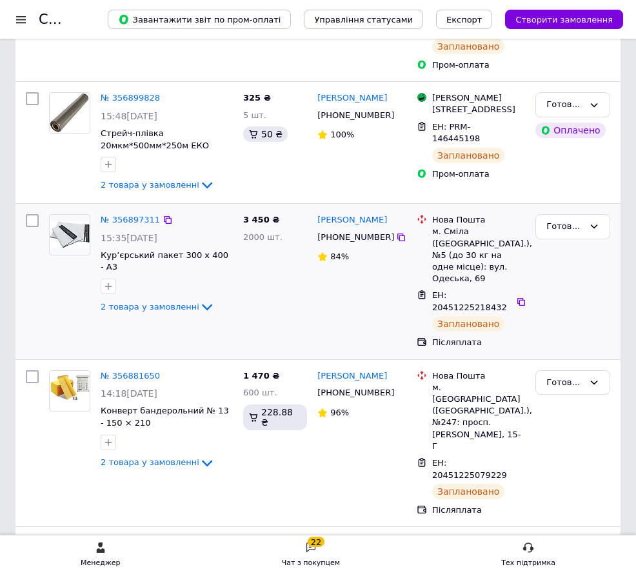
click at [31, 214] on input "checkbox" at bounding box center [32, 220] width 13 height 13
checkbox input "true"
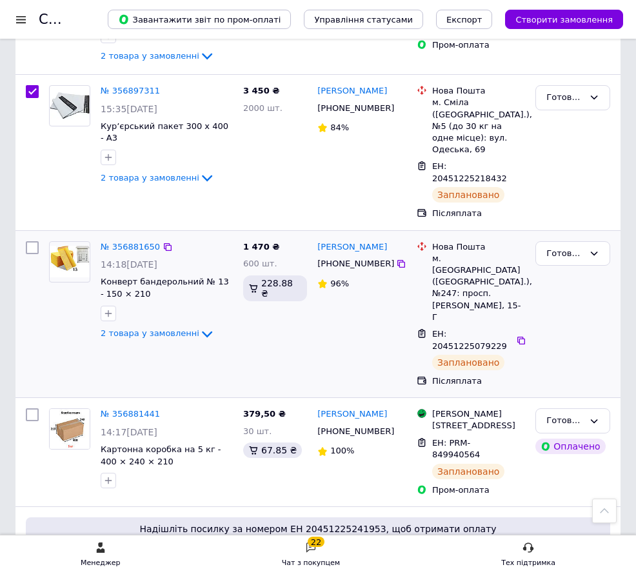
click at [35, 241] on input "checkbox" at bounding box center [32, 247] width 13 height 13
checkbox input "true"
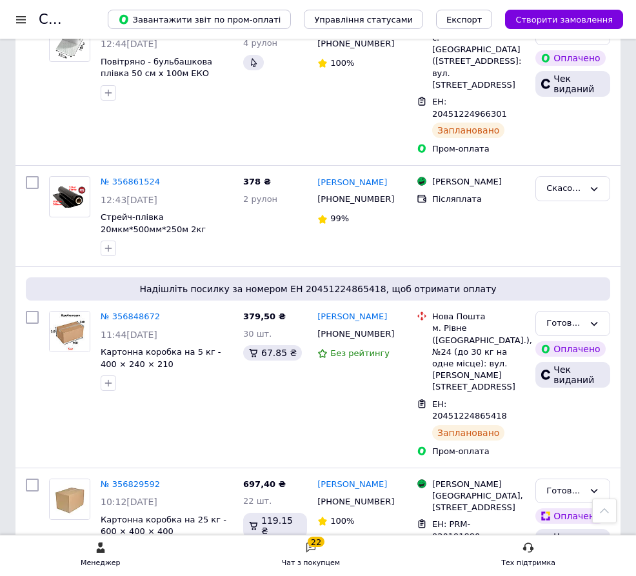
scroll to position [1419, 0]
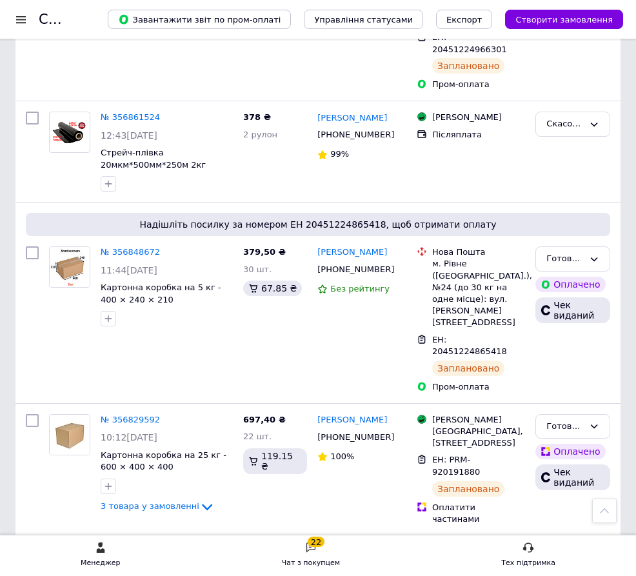
click at [27, 546] on input "checkbox" at bounding box center [32, 552] width 13 height 13
checkbox input "true"
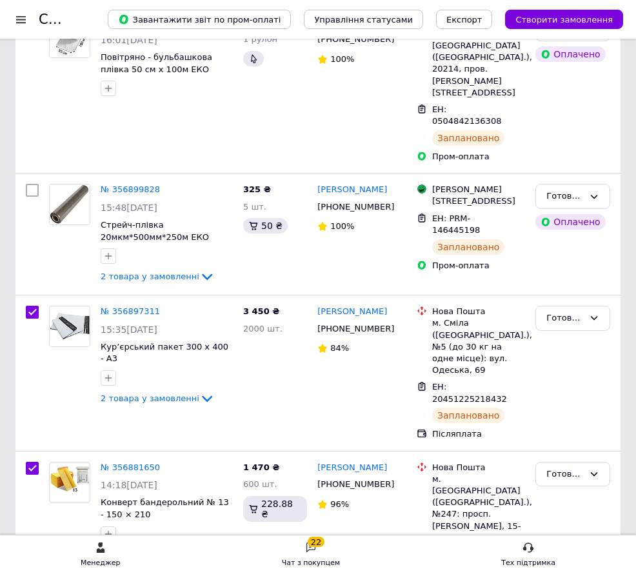
scroll to position [0, 0]
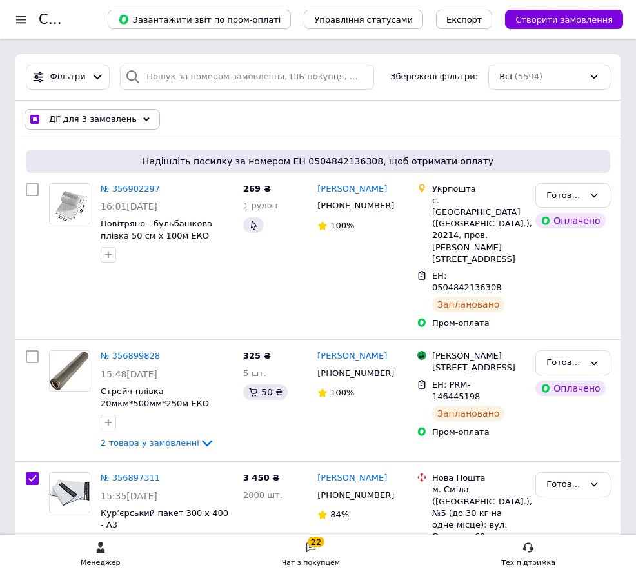
click at [130, 117] on div "Дії для 3 замовлень" at bounding box center [92, 119] width 135 height 21
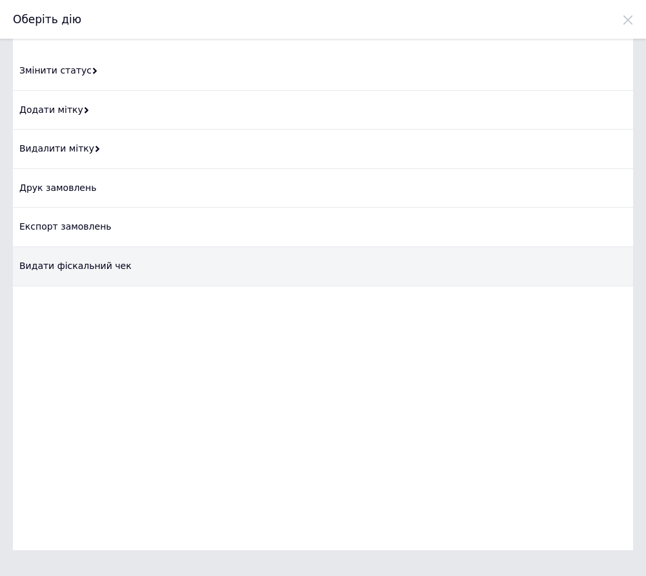
click at [90, 262] on div "Видати фіскальний чек" at bounding box center [323, 266] width 620 height 39
checkbox input "true"
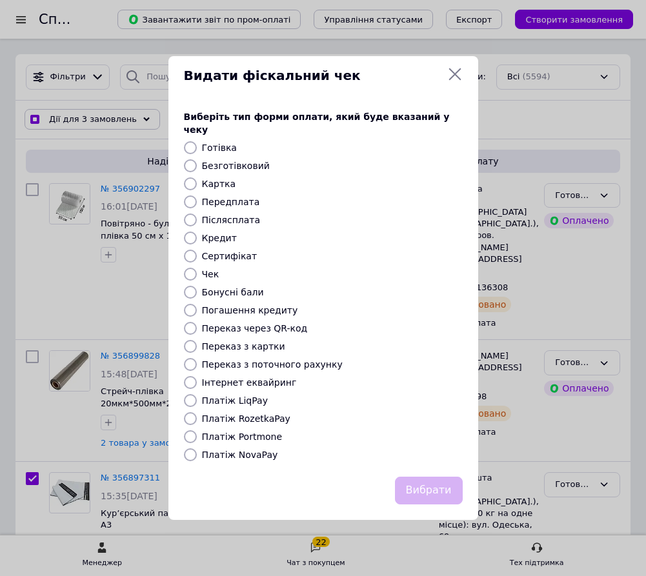
click at [248, 451] on label "Платіж NovaPay" at bounding box center [240, 454] width 76 height 10
click at [197, 451] on input "Платіж NovaPay" at bounding box center [190, 454] width 13 height 13
radio input "true"
click at [423, 477] on button "Вибрати" at bounding box center [429, 491] width 68 height 28
checkbox input "true"
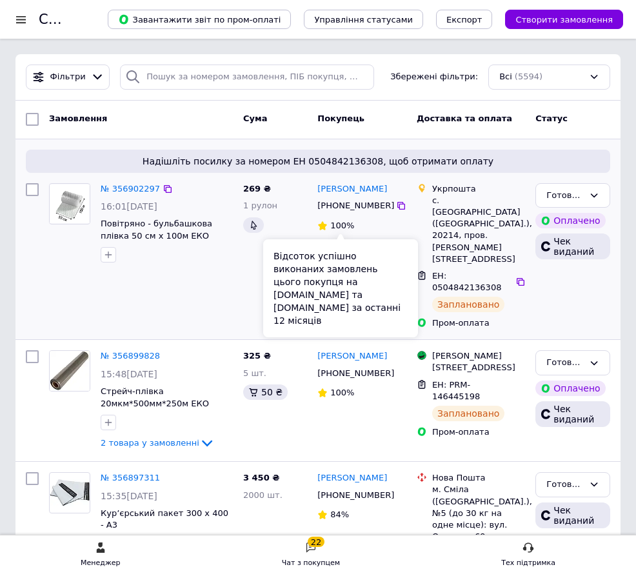
click at [346, 223] on span "100%" at bounding box center [342, 226] width 24 height 10
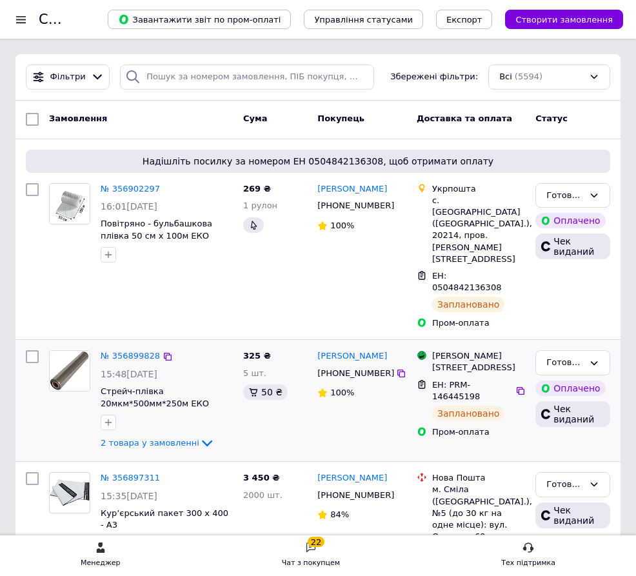
drag, startPoint x: 16, startPoint y: 478, endPoint x: 59, endPoint y: 341, distance: 143.4
click at [22, 468] on div "№ 356897311 15:35[DATE] Курʼєрський пакет 300 х 400 - А3 2 товара у замовленні …" at bounding box center [317, 539] width 605 height 155
